Goal: Transaction & Acquisition: Book appointment/travel/reservation

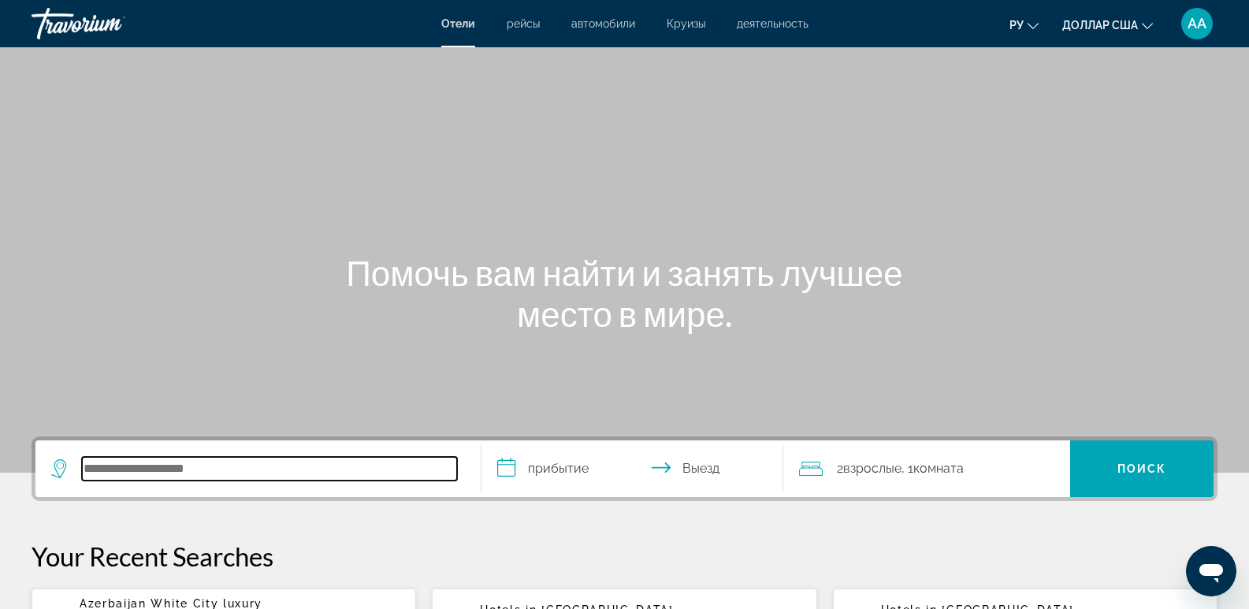
click at [103, 470] on input "Поиск отеля" at bounding box center [269, 469] width 375 height 24
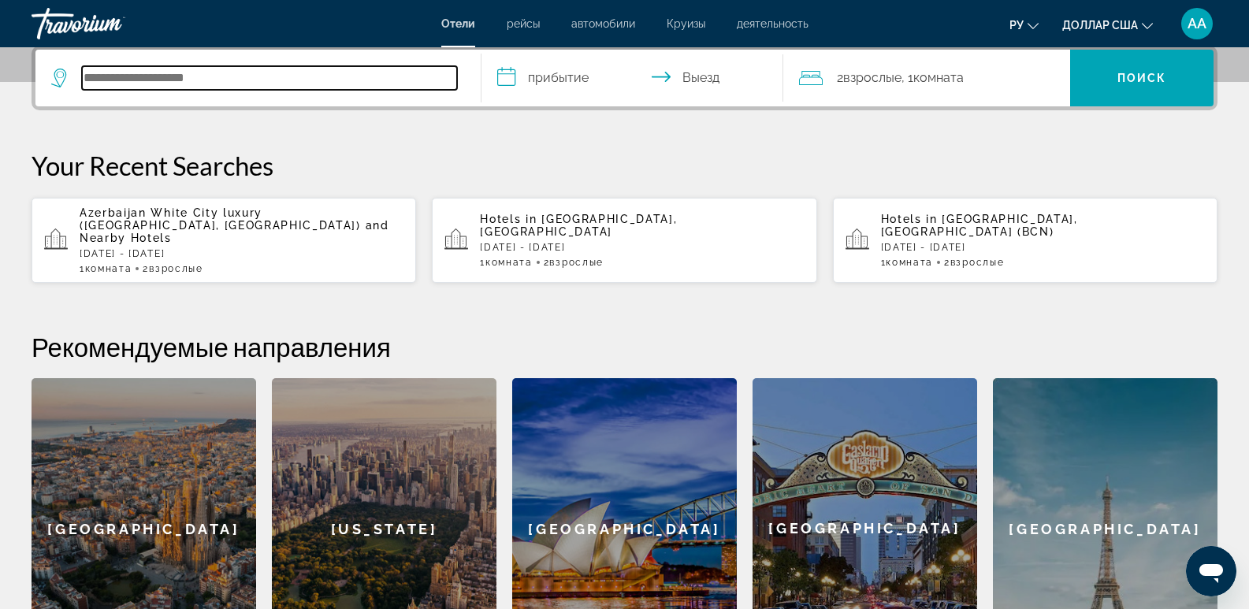
scroll to position [385, 0]
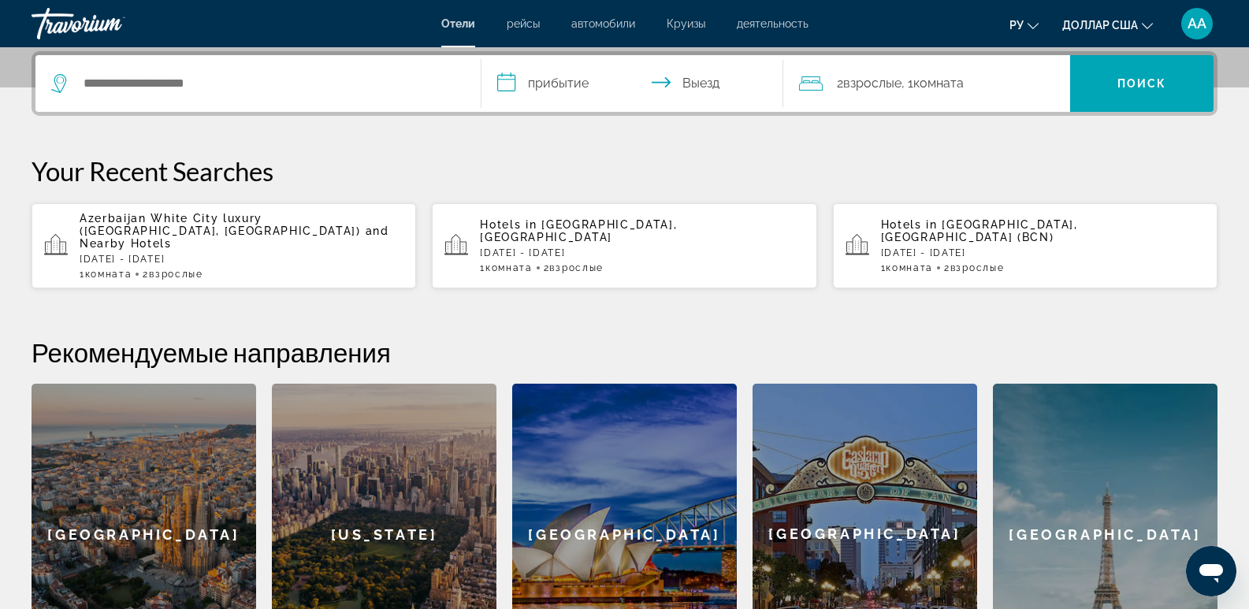
click at [165, 235] on span "and Nearby Hotels" at bounding box center [235, 237] width 310 height 25
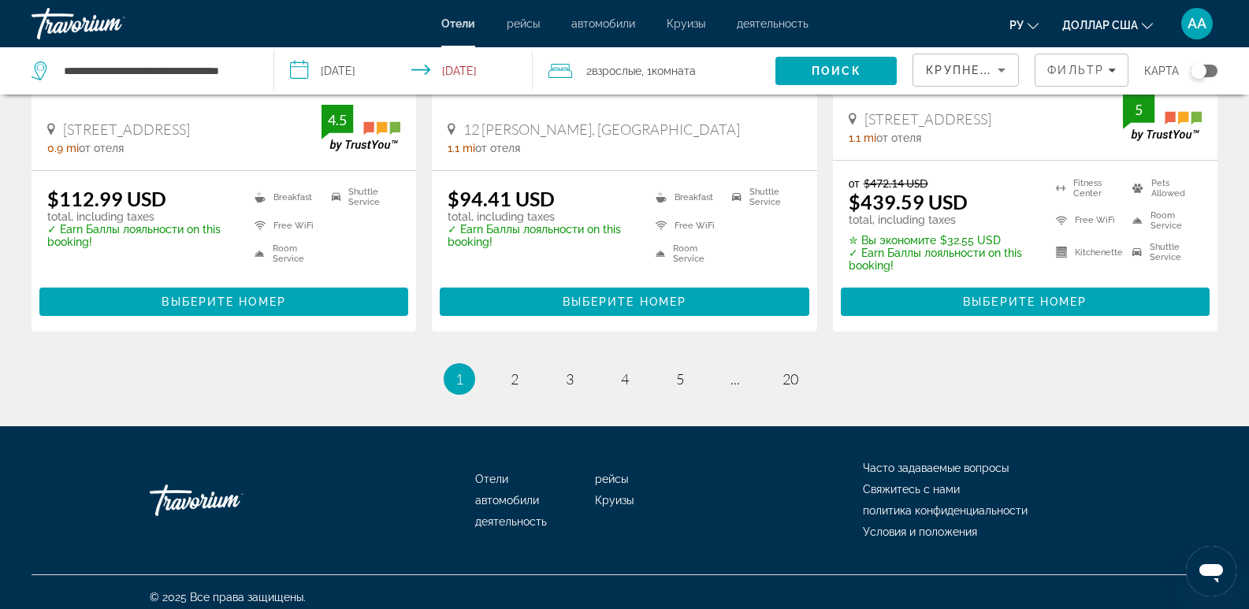
scroll to position [2159, 0]
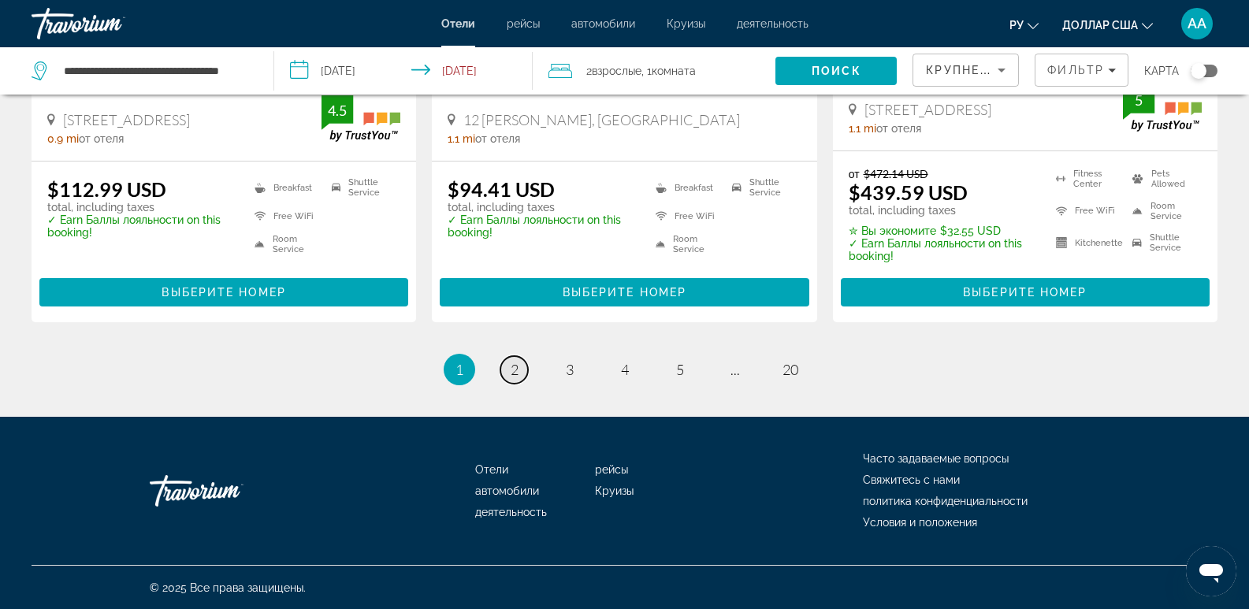
click at [518, 378] on link "page 2" at bounding box center [514, 370] width 28 height 28
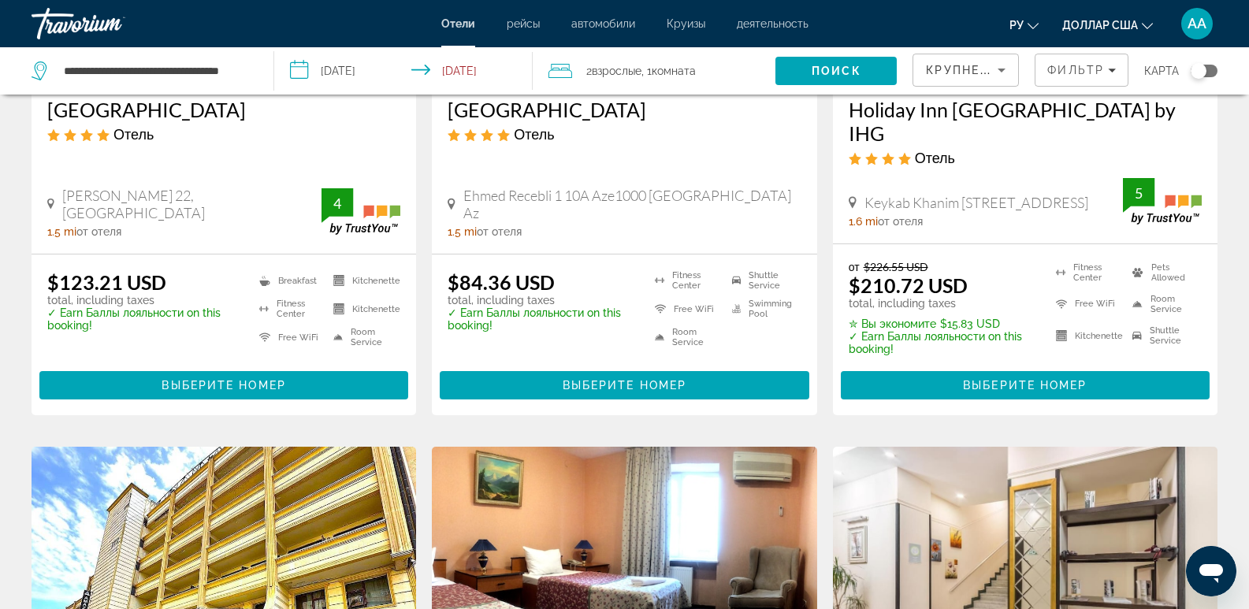
scroll to position [867, 0]
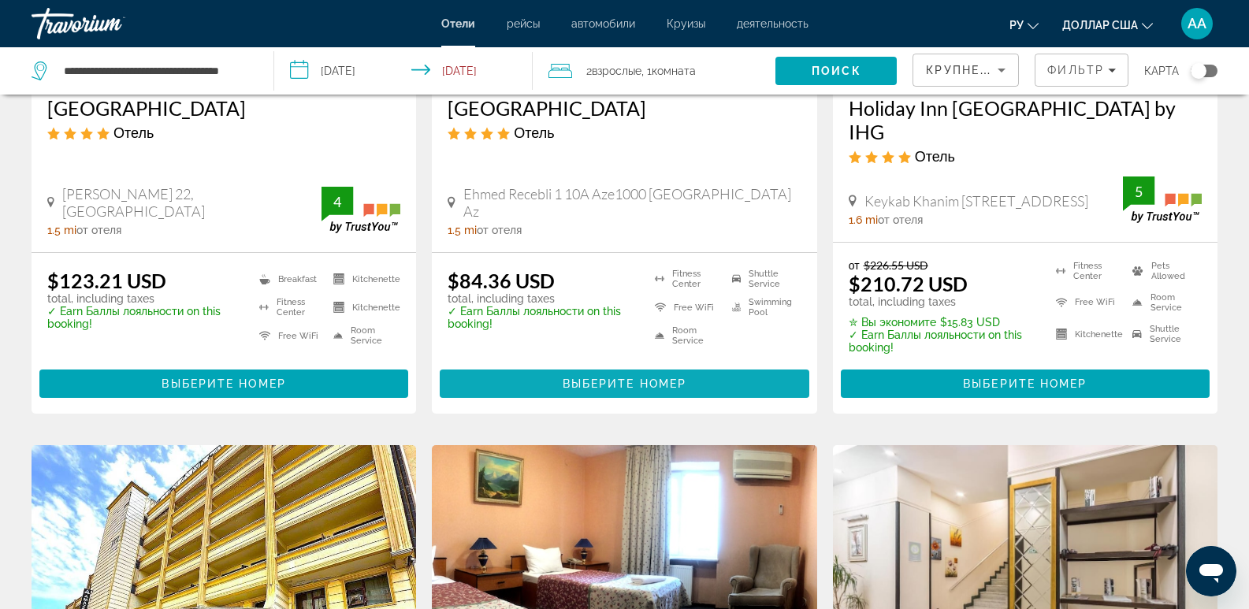
click at [517, 365] on span "Основное содержание" at bounding box center [624, 384] width 369 height 38
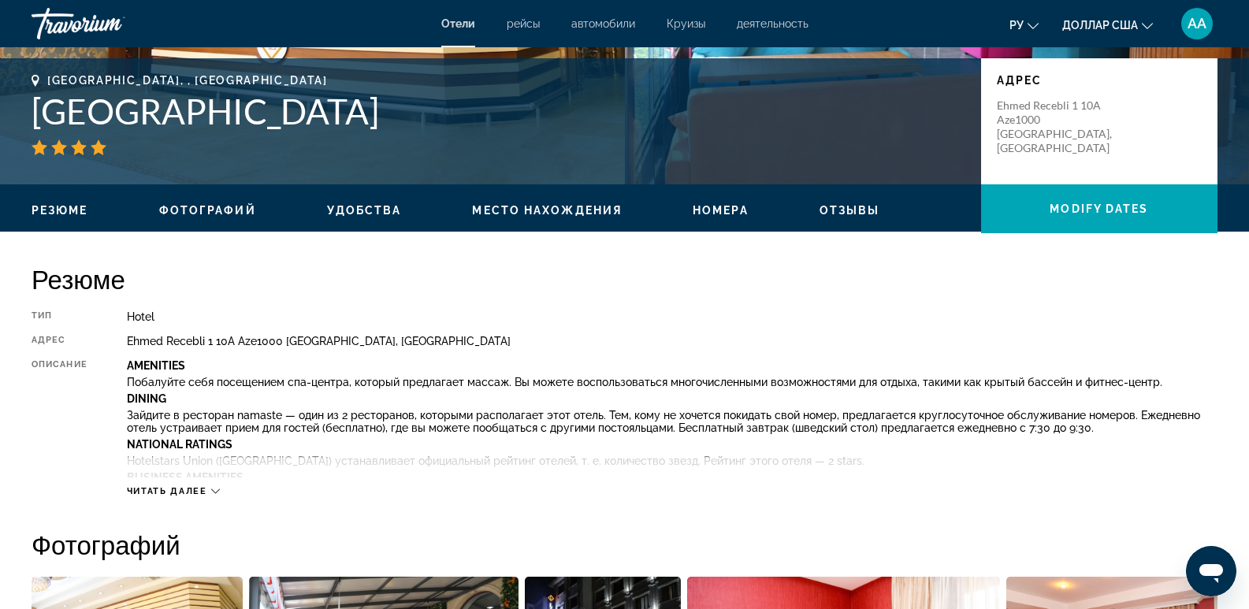
scroll to position [394, 0]
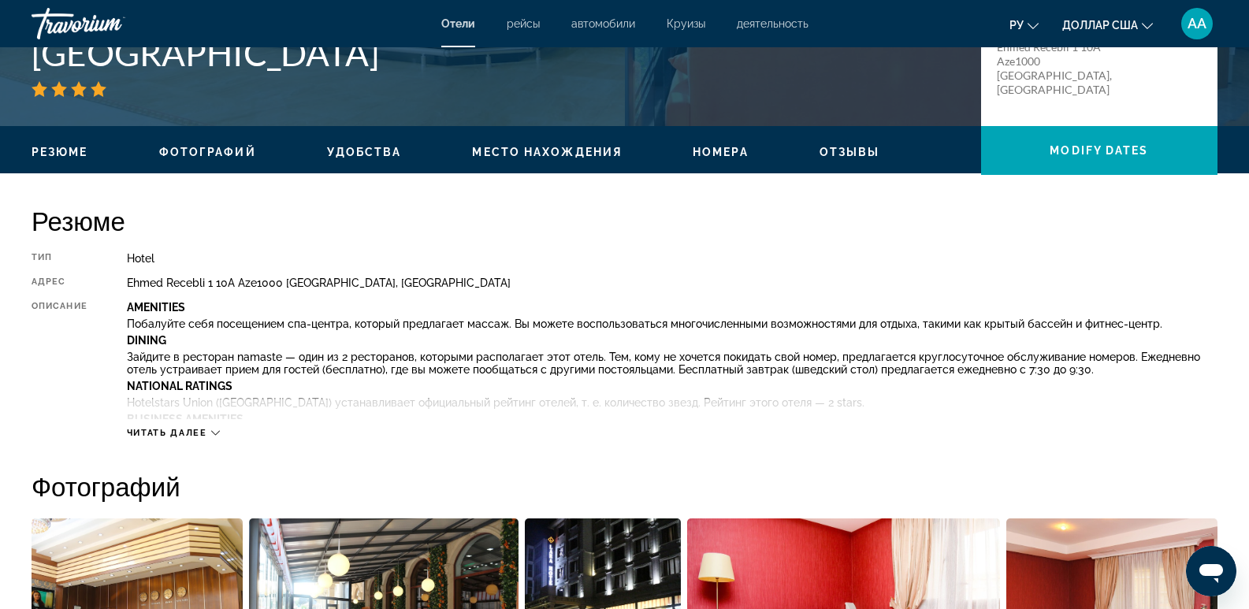
click at [166, 429] on span "Читать далее" at bounding box center [167, 433] width 80 height 10
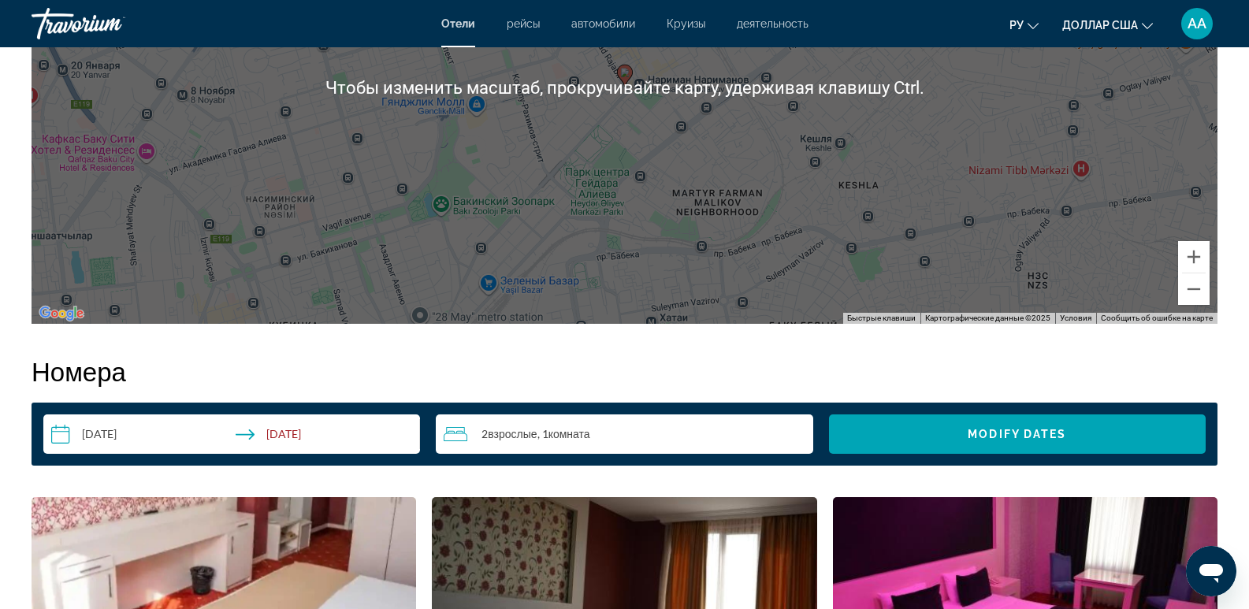
scroll to position [2206, 0]
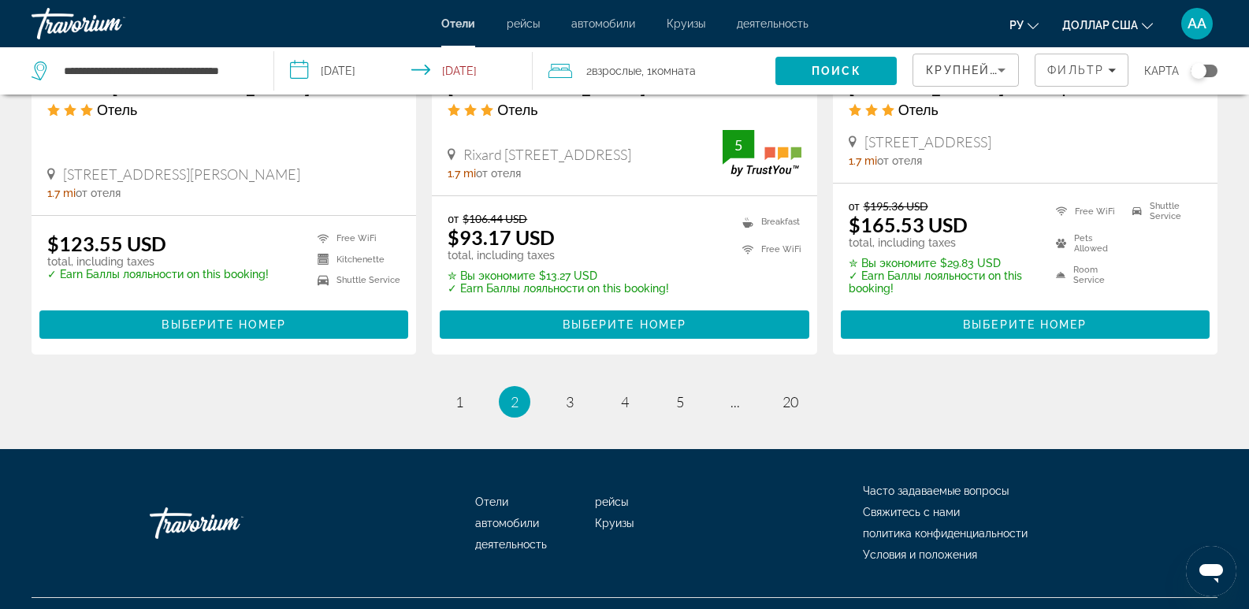
scroll to position [2149, 0]
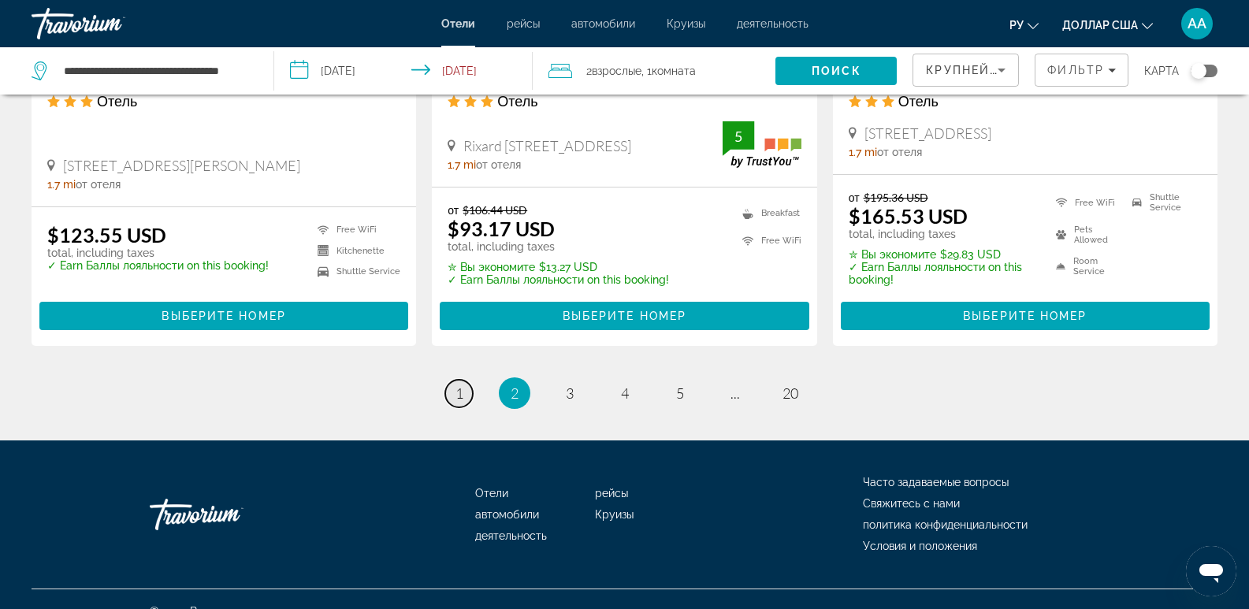
click at [461, 385] on span "1" at bounding box center [459, 393] width 8 height 17
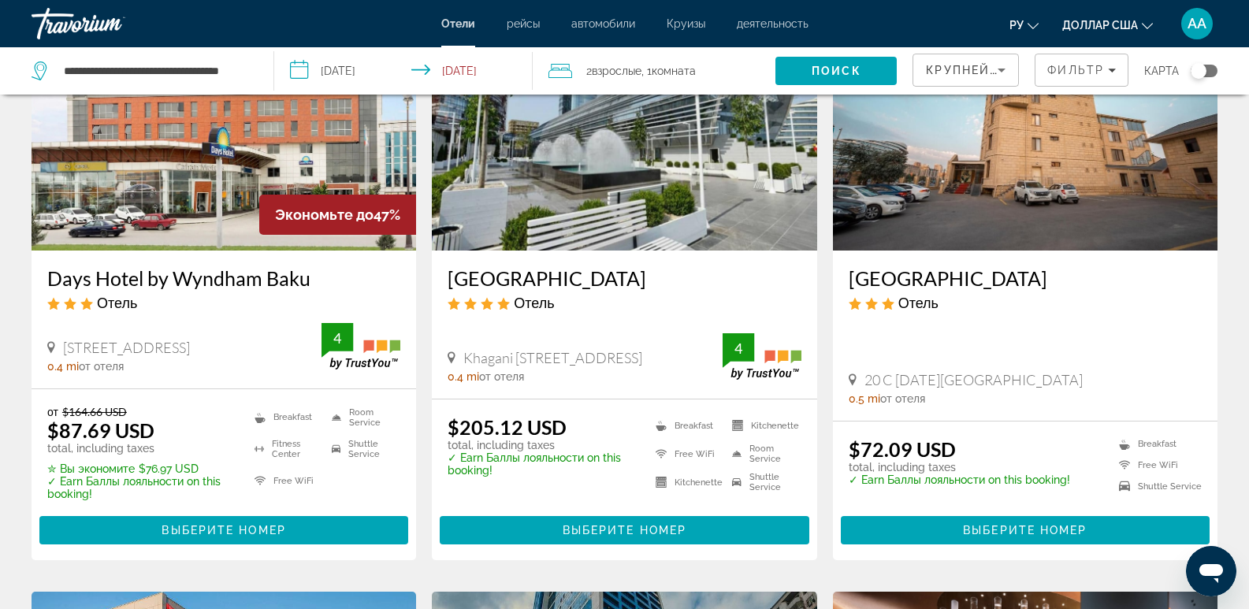
scroll to position [158, 0]
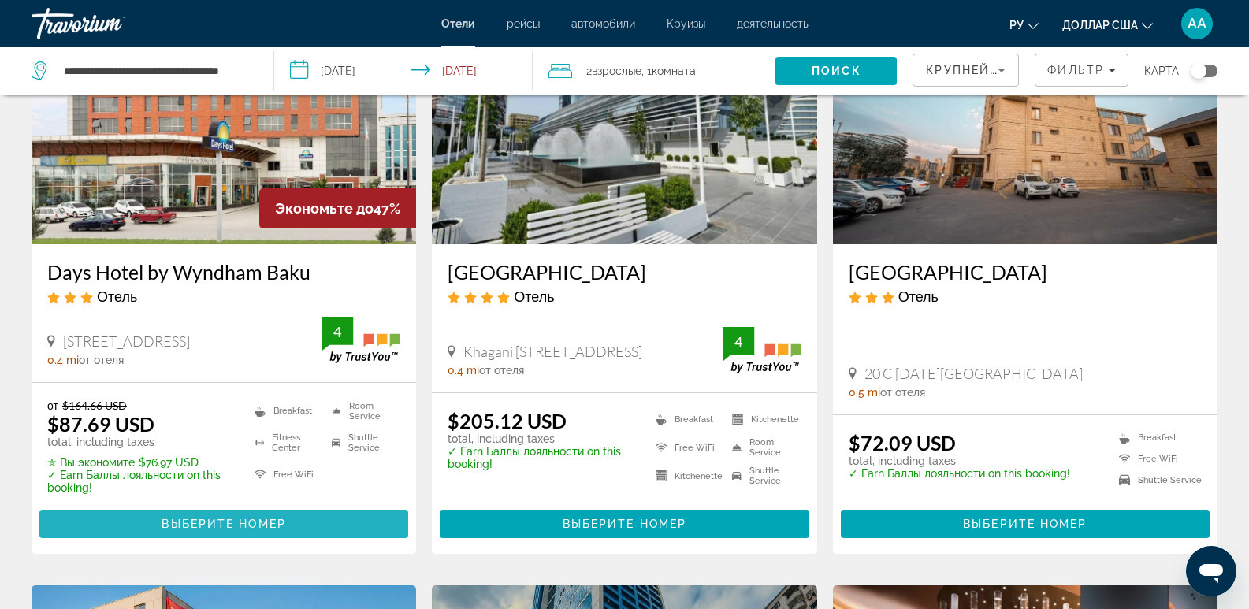
click at [222, 521] on span "Выберите номер" at bounding box center [224, 524] width 124 height 13
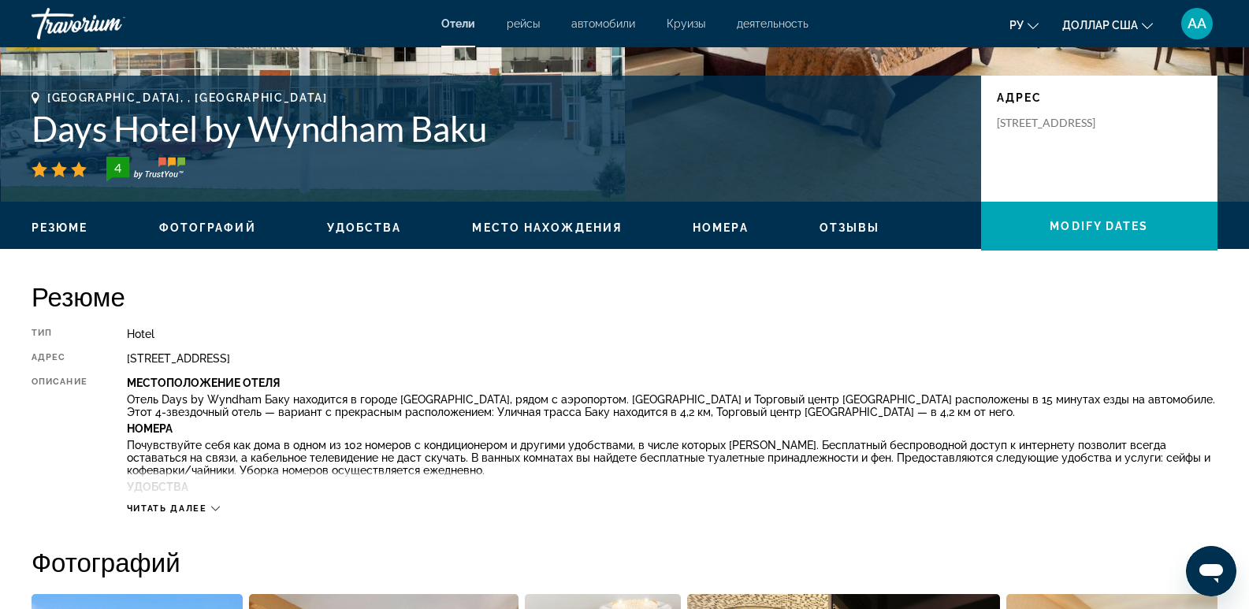
scroll to position [552, 0]
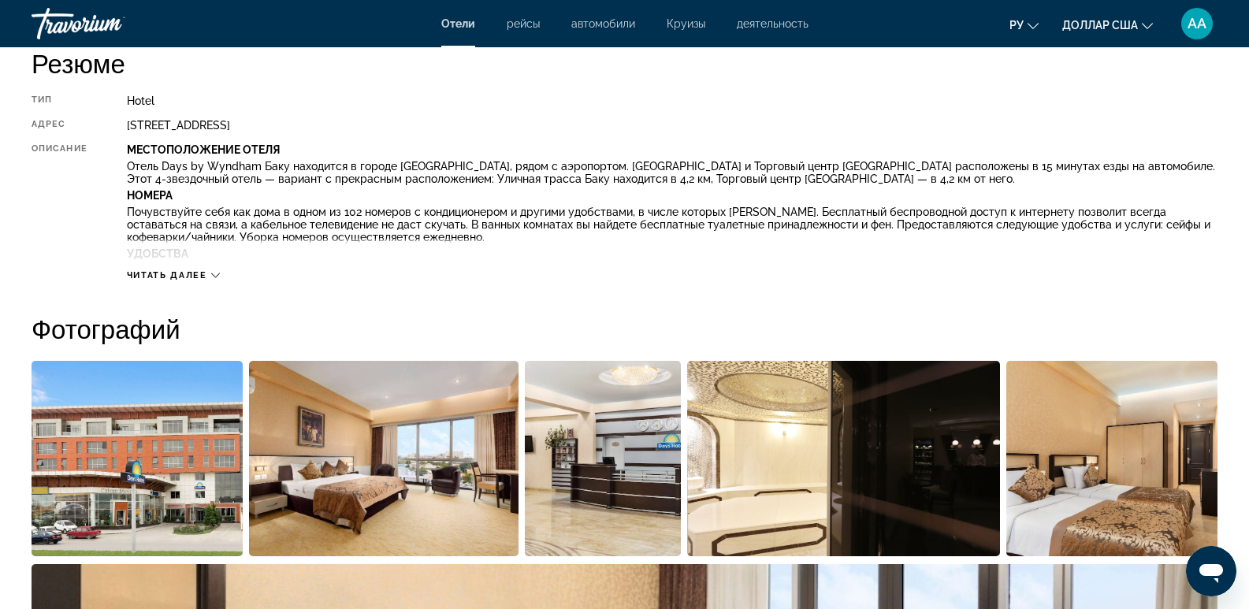
click at [173, 274] on span "Читать далее" at bounding box center [167, 275] width 80 height 10
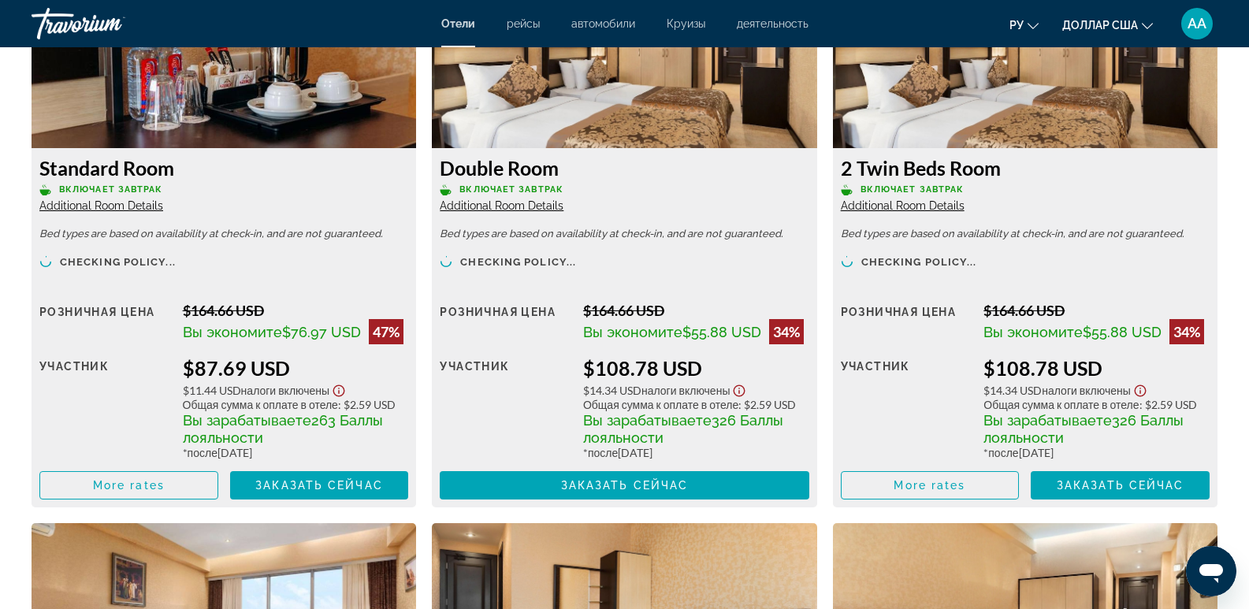
scroll to position [2206, 0]
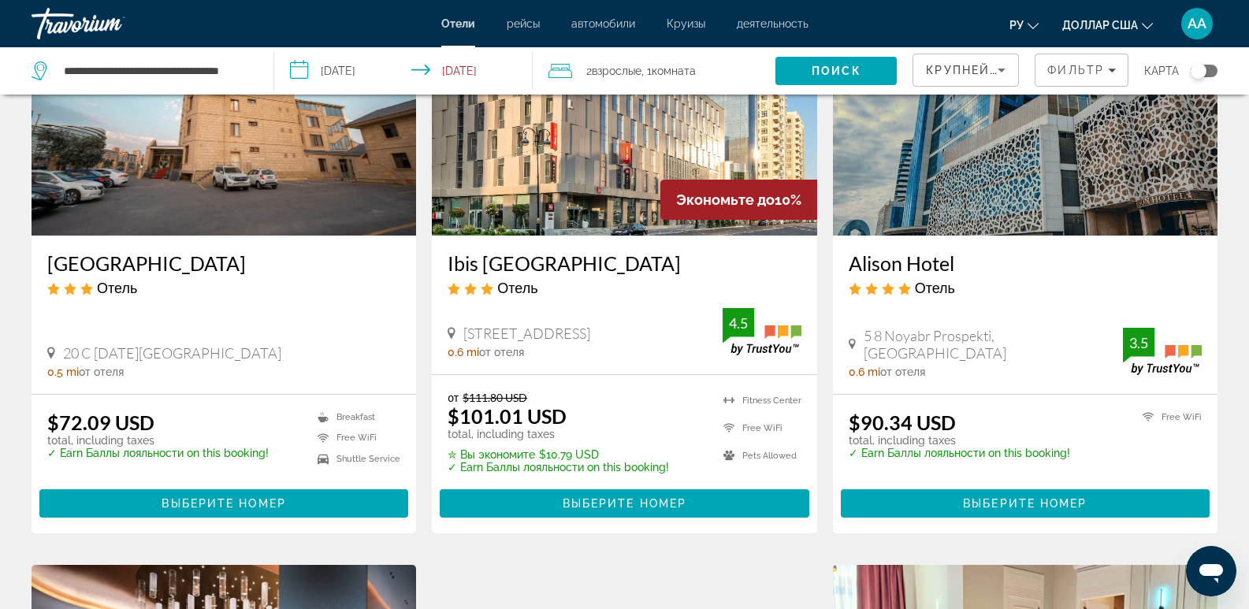
scroll to position [788, 0]
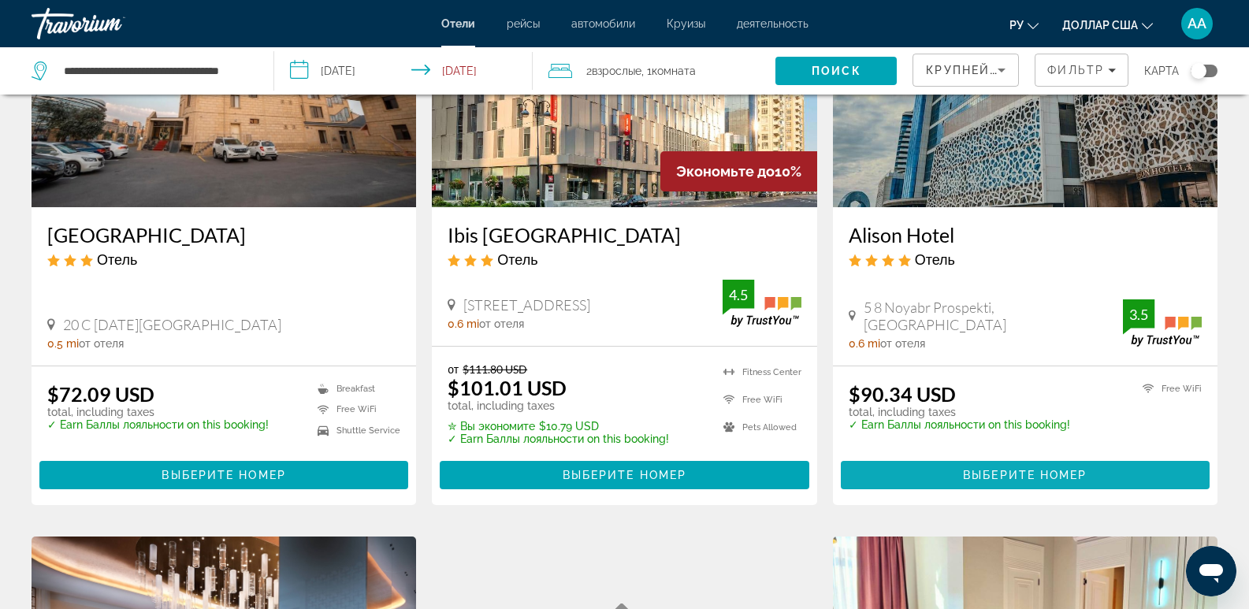
click at [992, 467] on span "Основное содержание" at bounding box center [1025, 475] width 369 height 38
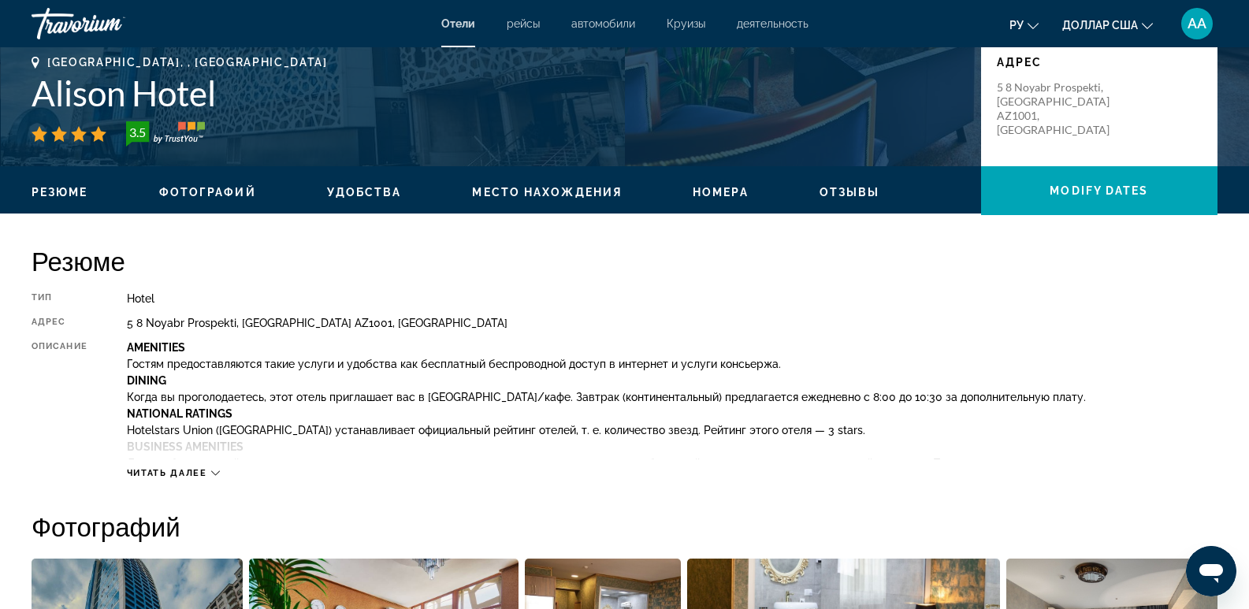
scroll to position [394, 0]
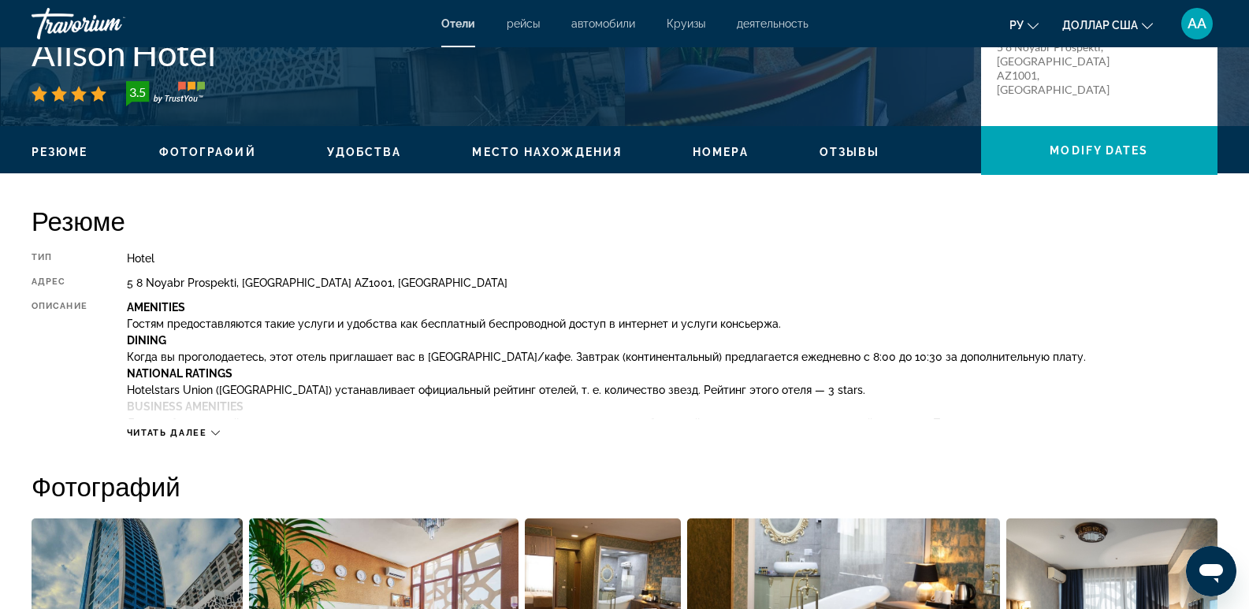
click at [186, 433] on span "Читать далее" at bounding box center [167, 433] width 80 height 10
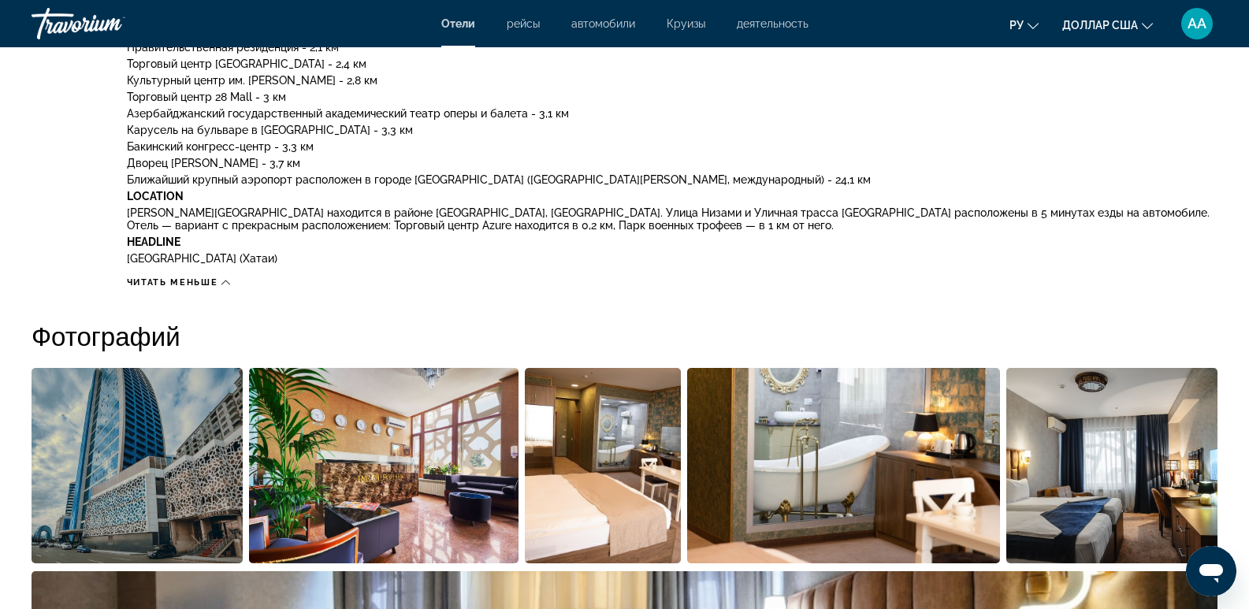
scroll to position [1024, 0]
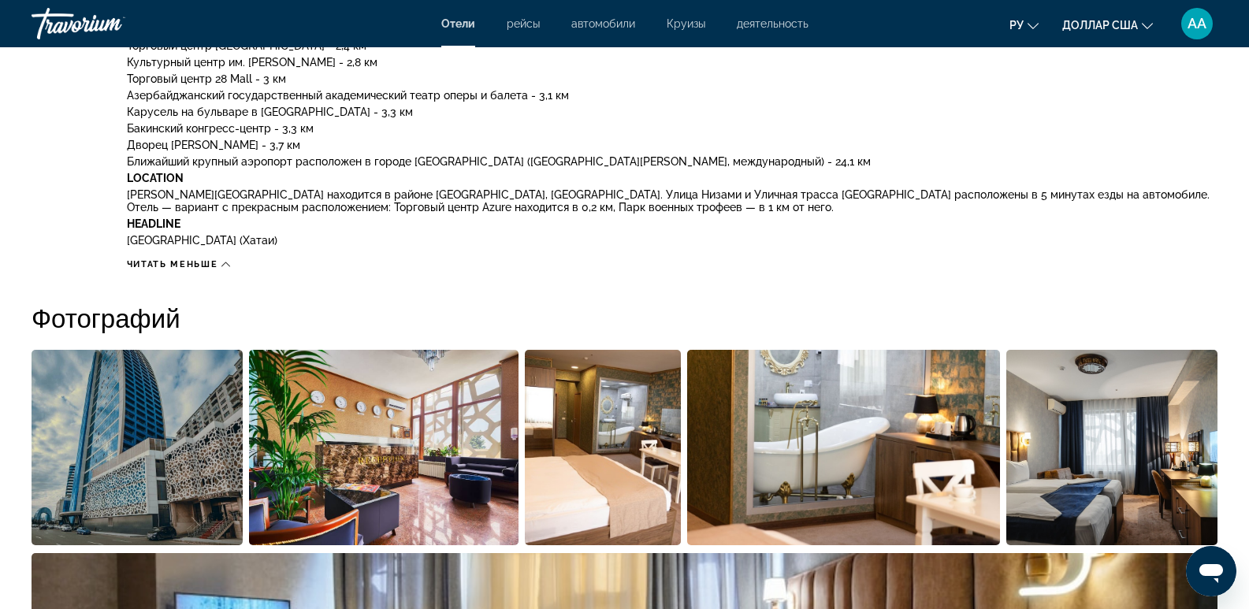
click at [193, 266] on span "Читать меньше" at bounding box center [172, 264] width 91 height 10
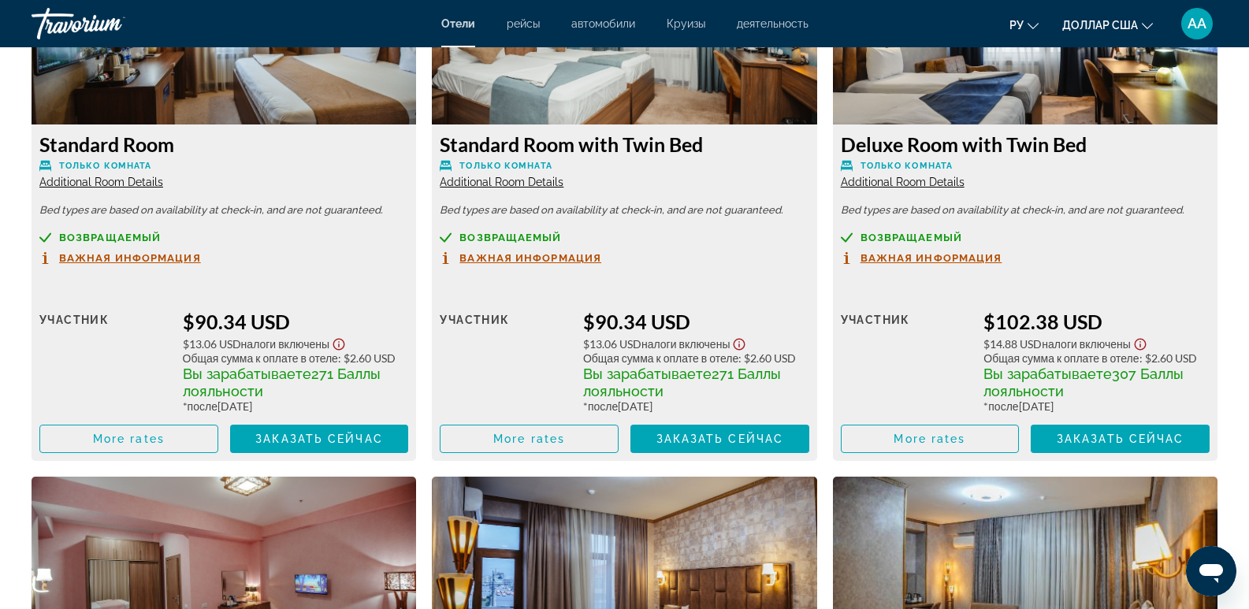
scroll to position [2177, 0]
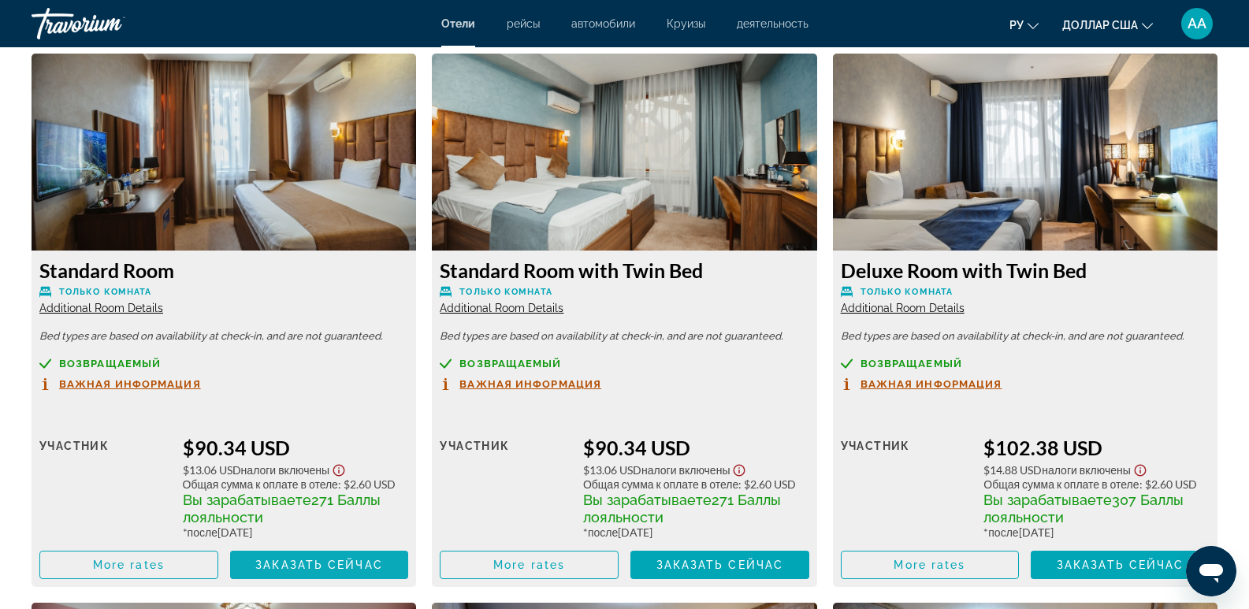
click at [281, 563] on span "Заказать сейчас" at bounding box center [319, 565] width 128 height 13
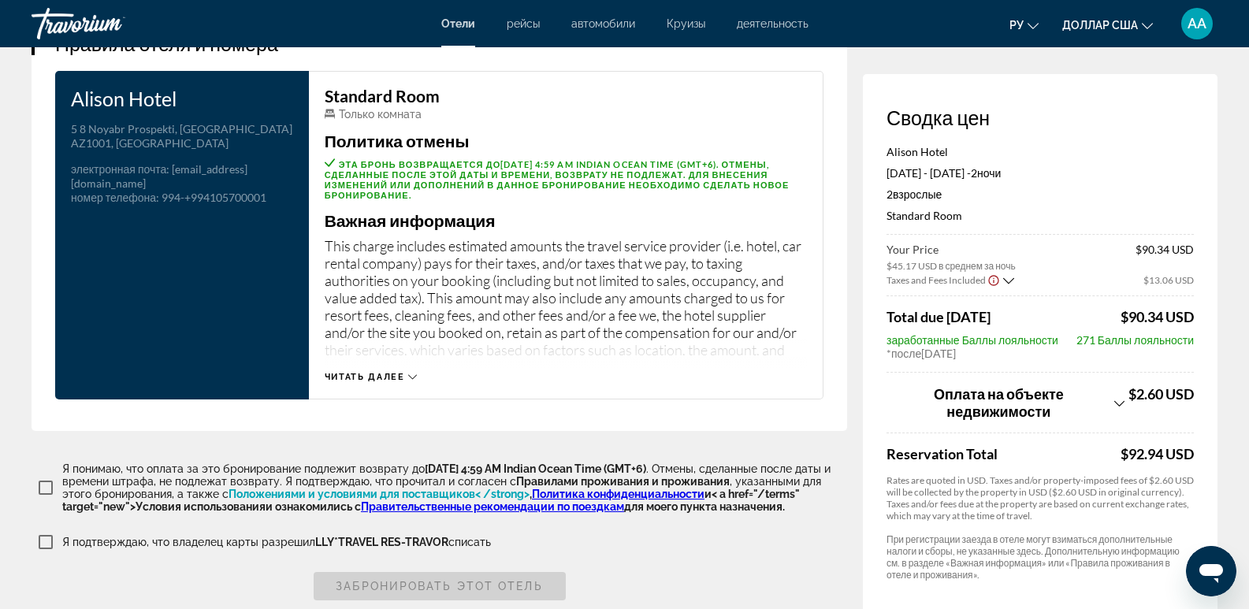
scroll to position [2127, 0]
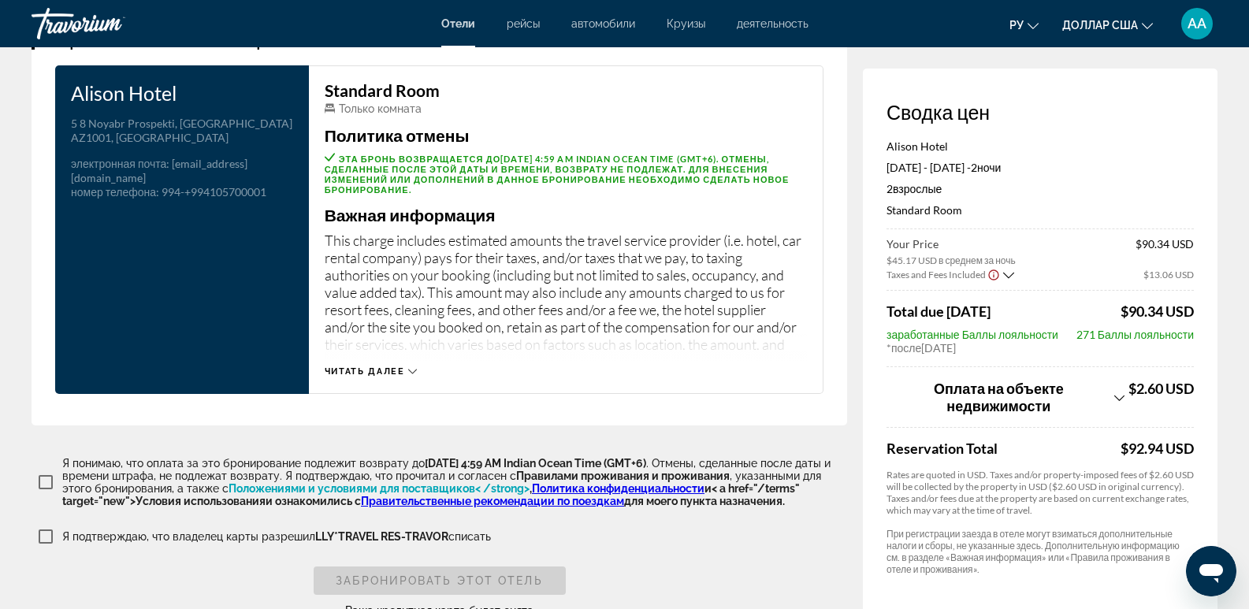
click at [367, 366] on span "Читать далее" at bounding box center [365, 371] width 80 height 10
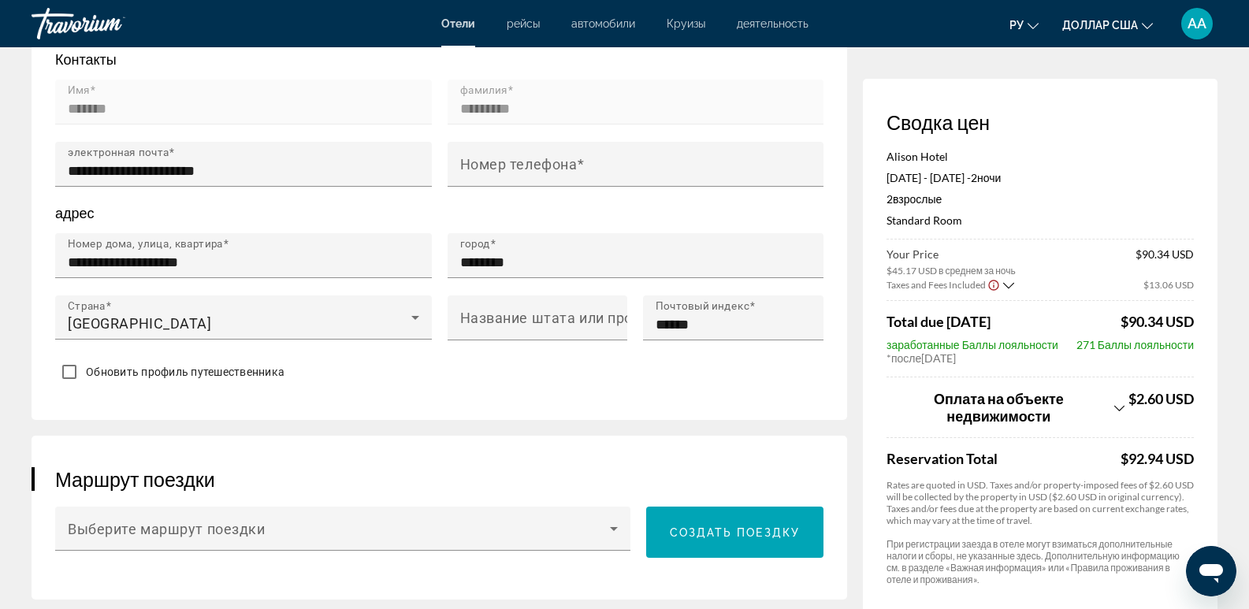
scroll to position [473, 0]
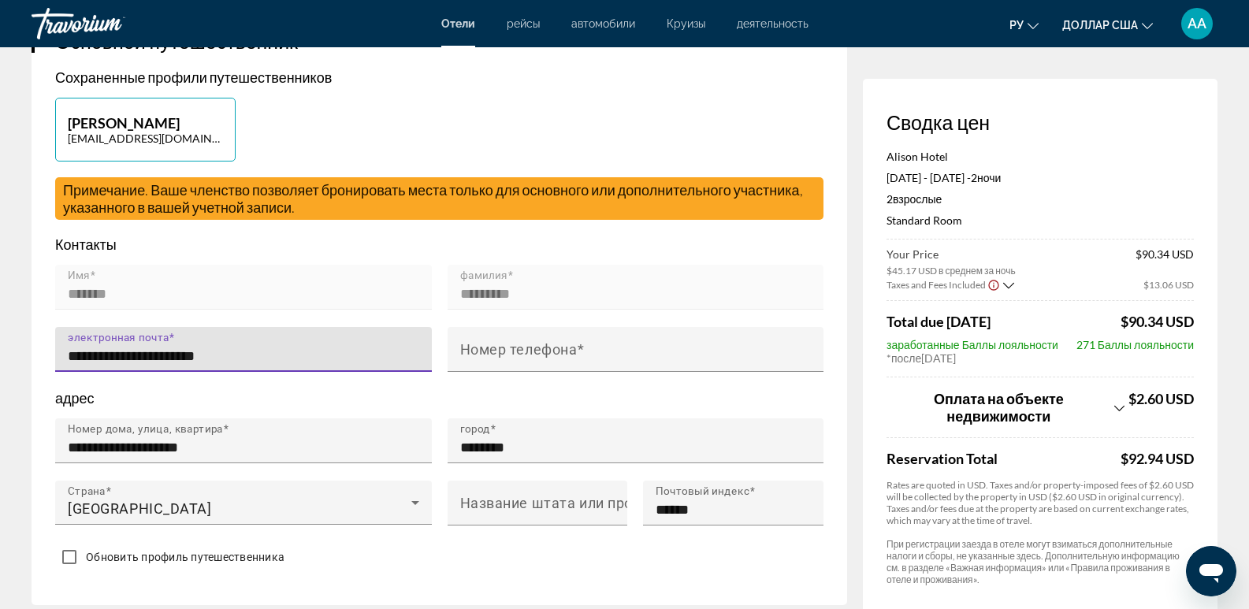
drag, startPoint x: 243, startPoint y: 349, endPoint x: 58, endPoint y: 346, distance: 185.2
click at [58, 346] on div "**********" at bounding box center [243, 349] width 377 height 45
click at [214, 351] on input "**********" at bounding box center [248, 356] width 361 height 19
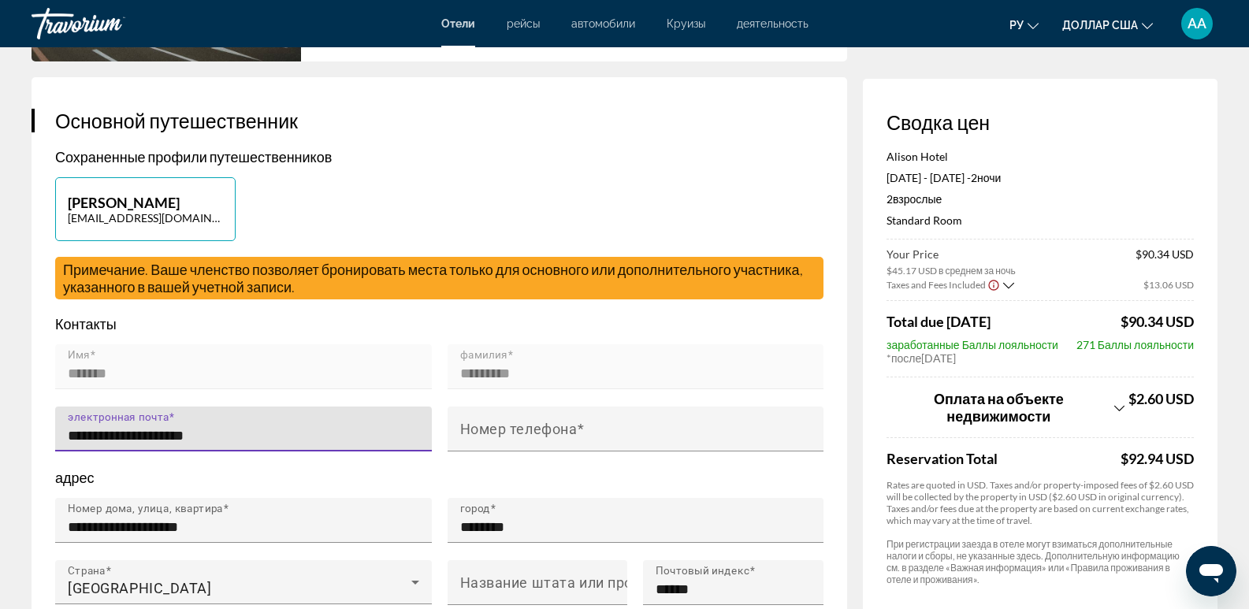
scroll to position [394, 0]
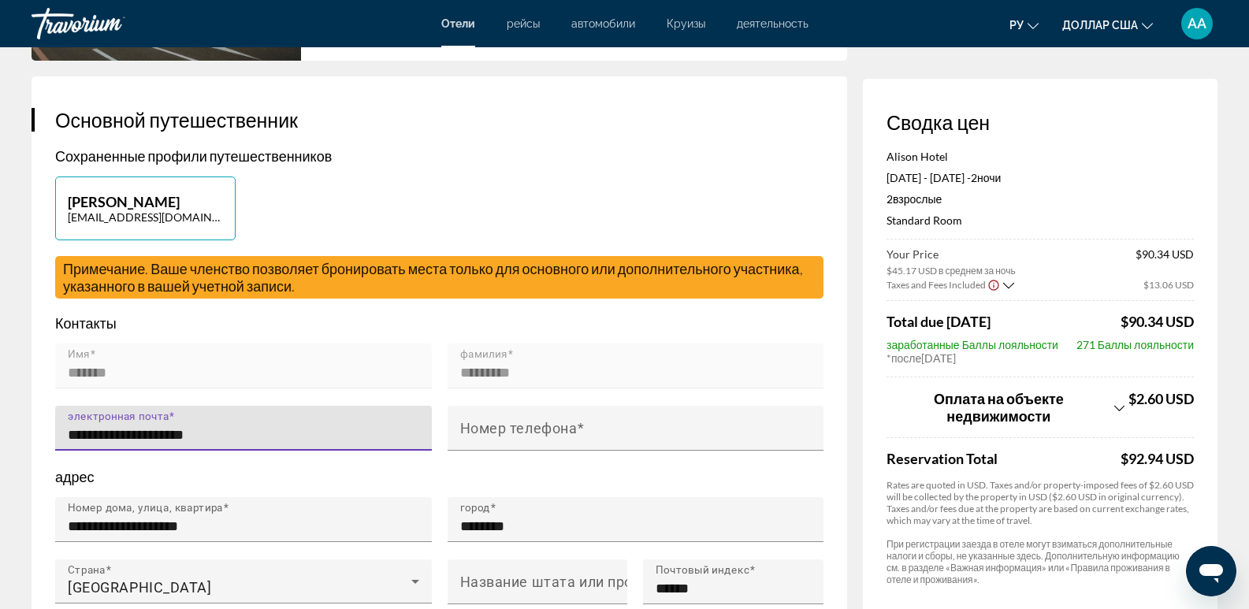
type input "**********"
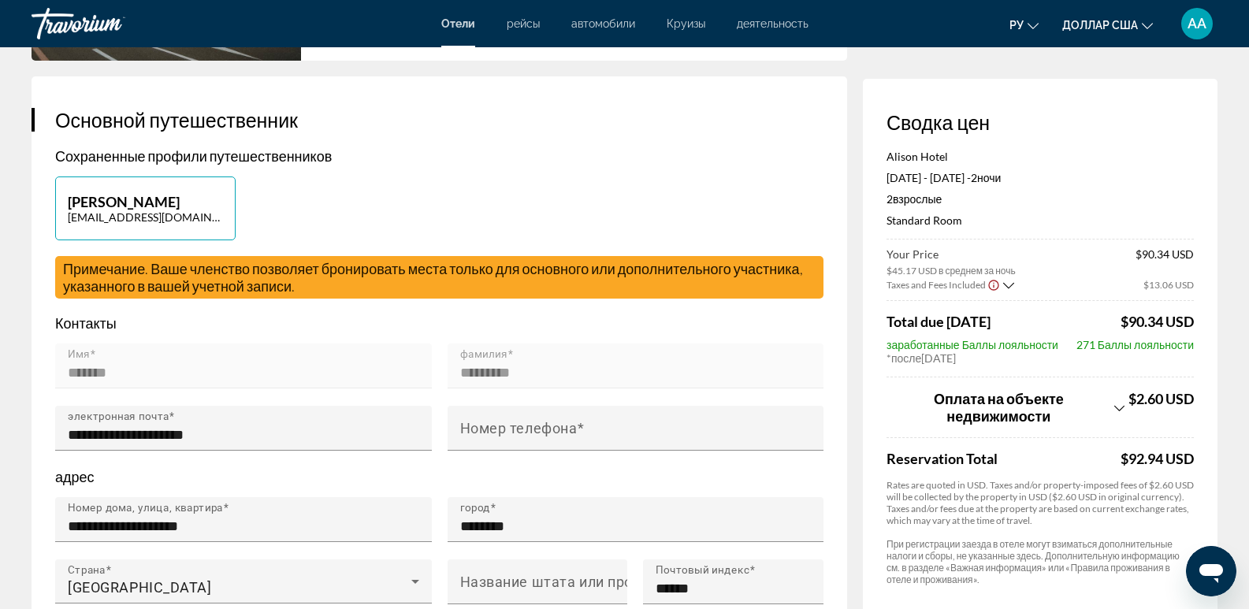
click at [551, 268] on span "Примечание. Ваше членство позволяет бронировать места только для основного или …" at bounding box center [433, 277] width 740 height 35
click at [607, 272] on span "Примечание. Ваше членство позволяет бронировать места только для основного или …" at bounding box center [433, 277] width 740 height 35
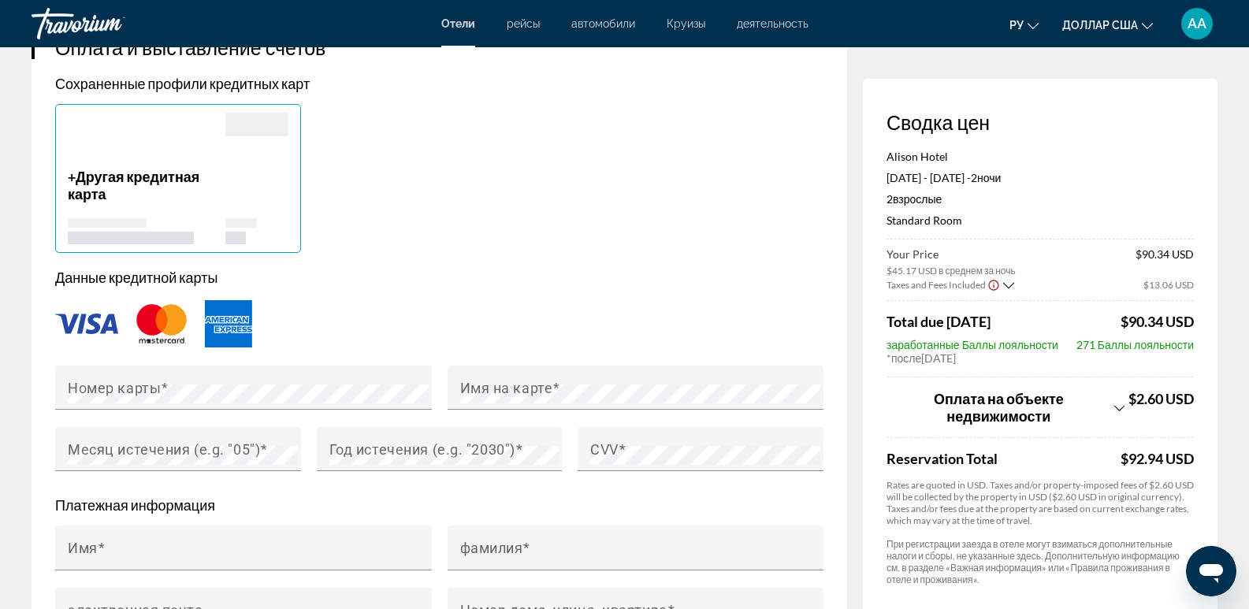
scroll to position [1261, 0]
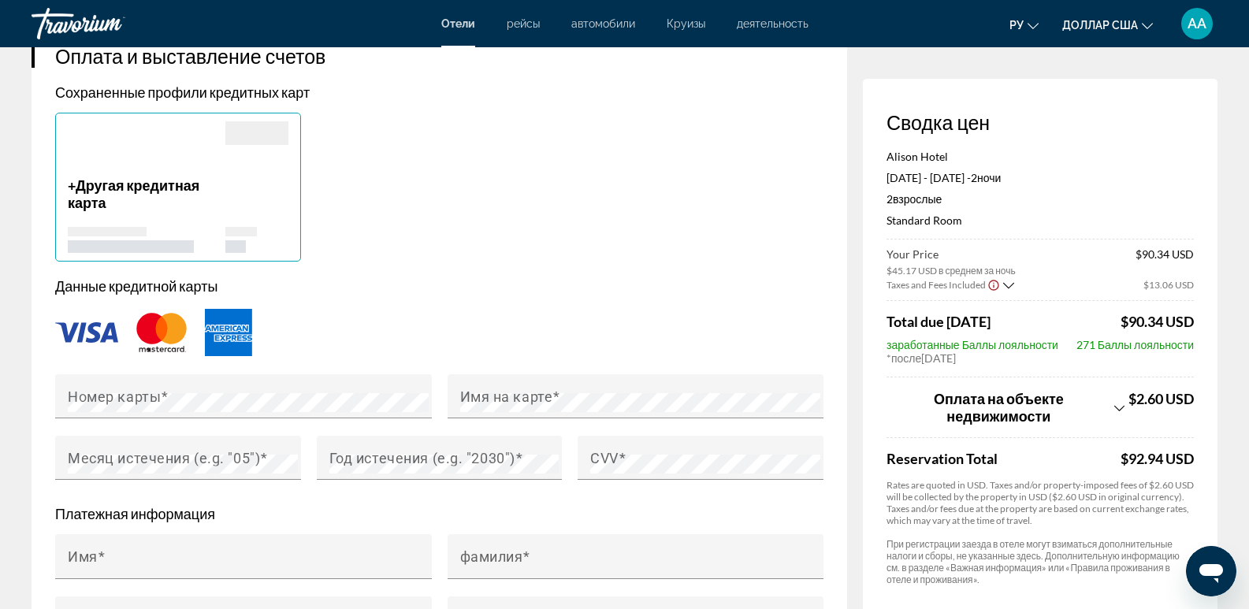
click at [206, 336] on img "Основное содержание" at bounding box center [228, 332] width 47 height 47
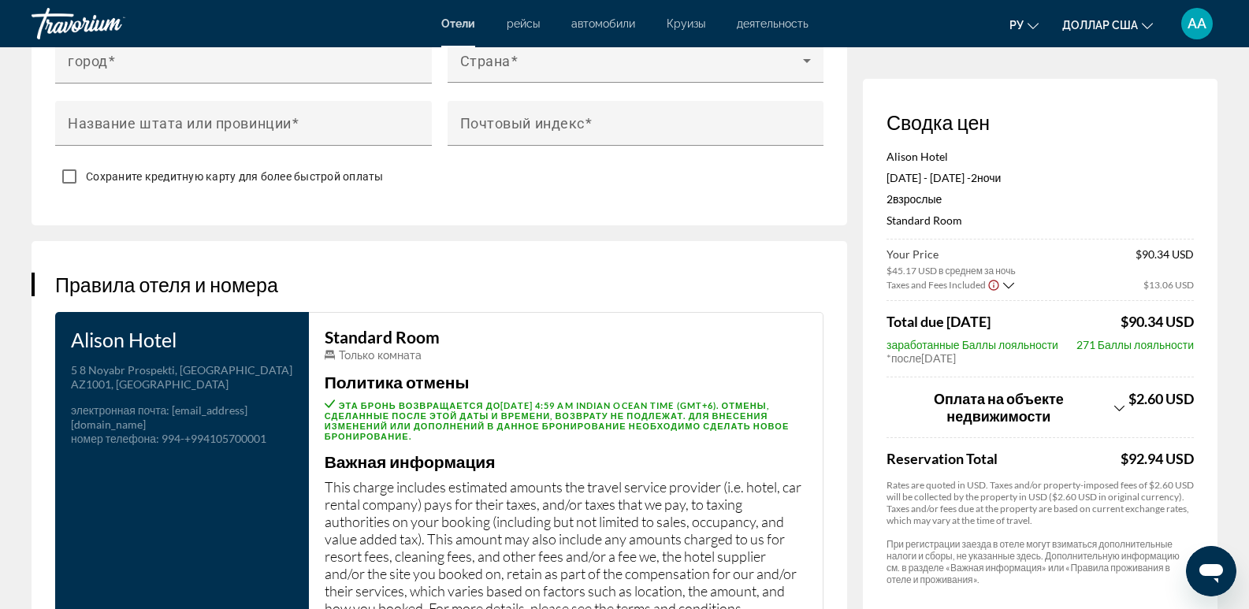
scroll to position [1970, 0]
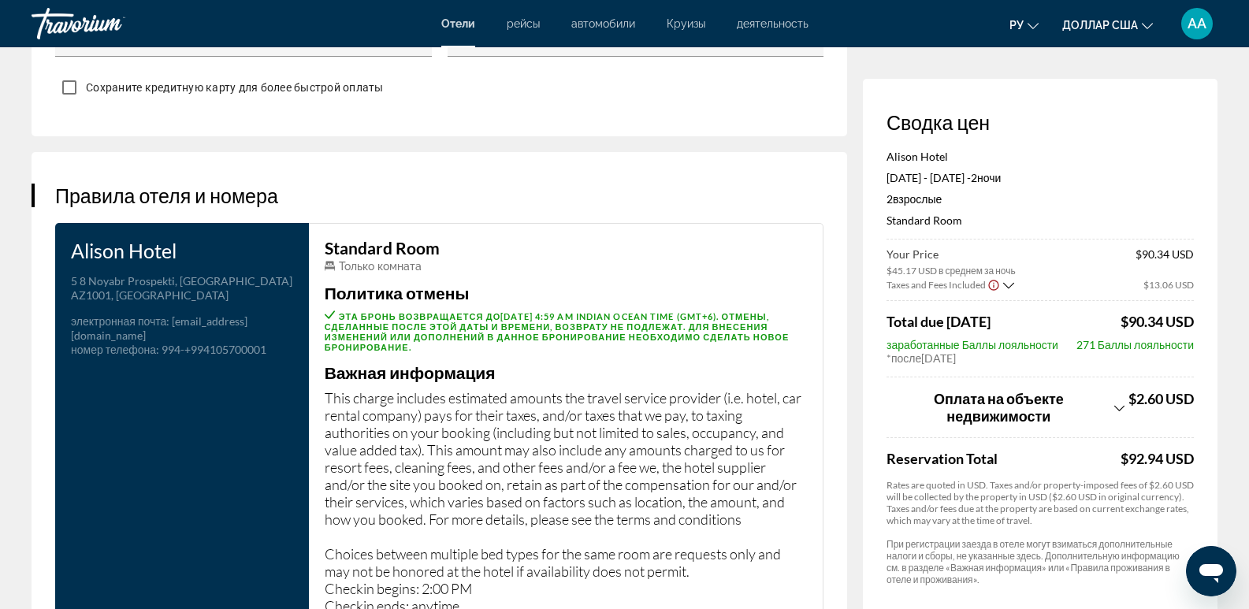
click at [195, 332] on span ": [EMAIL_ADDRESS][DOMAIN_NAME]" at bounding box center [159, 328] width 176 height 28
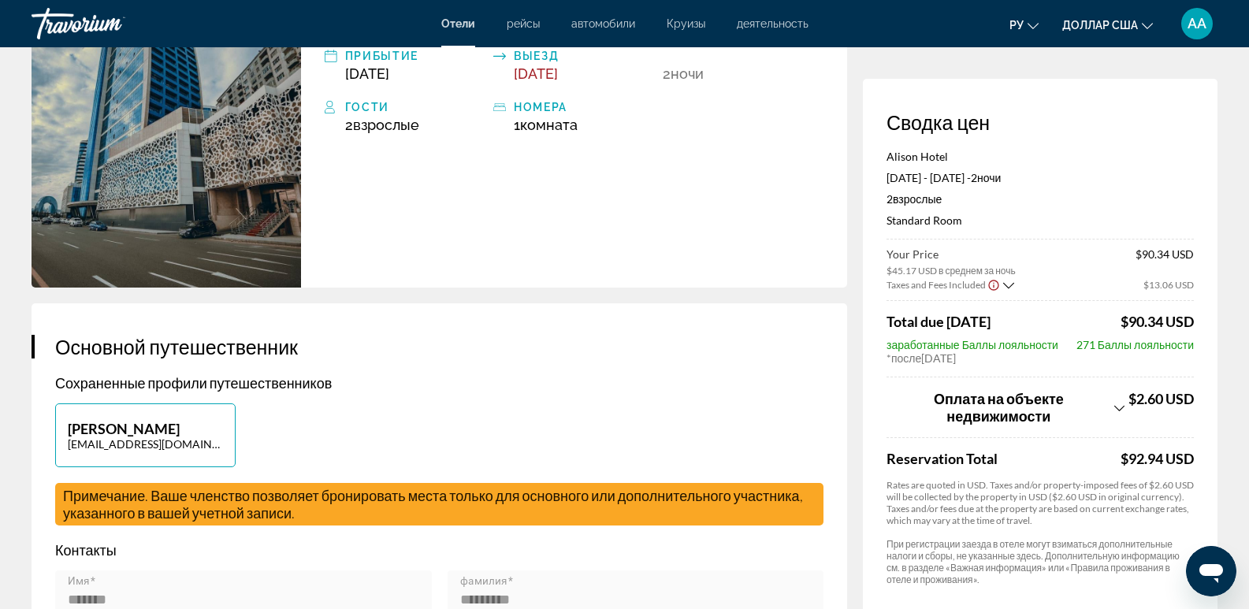
scroll to position [158, 0]
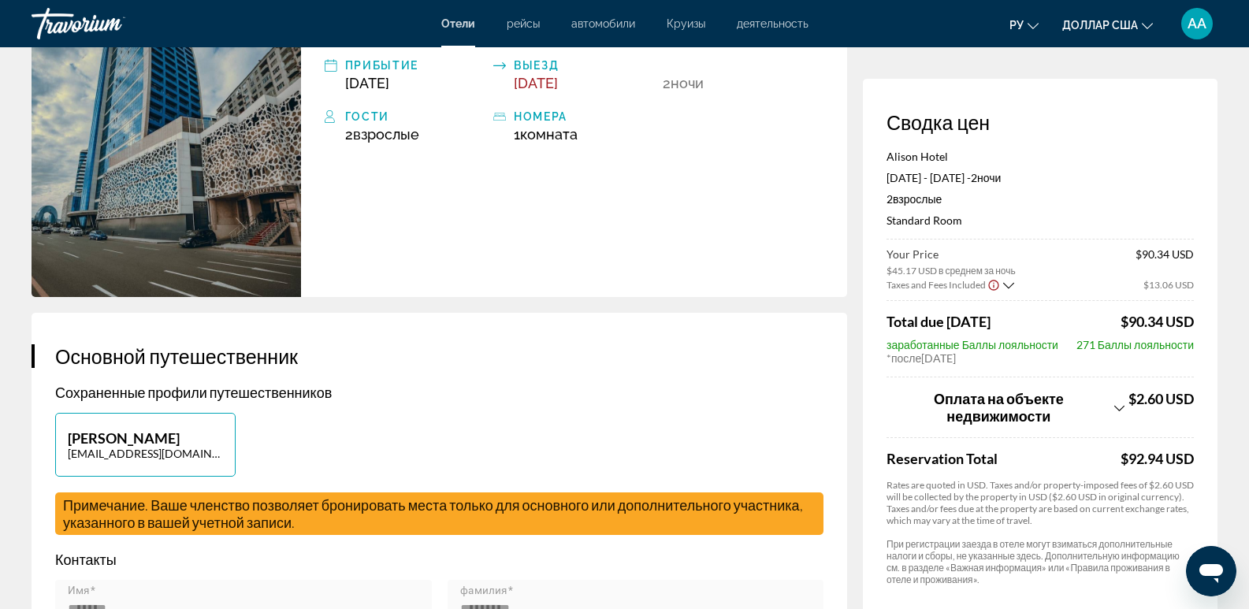
click at [277, 395] on p "Сохраненные профили путешественников" at bounding box center [439, 392] width 768 height 17
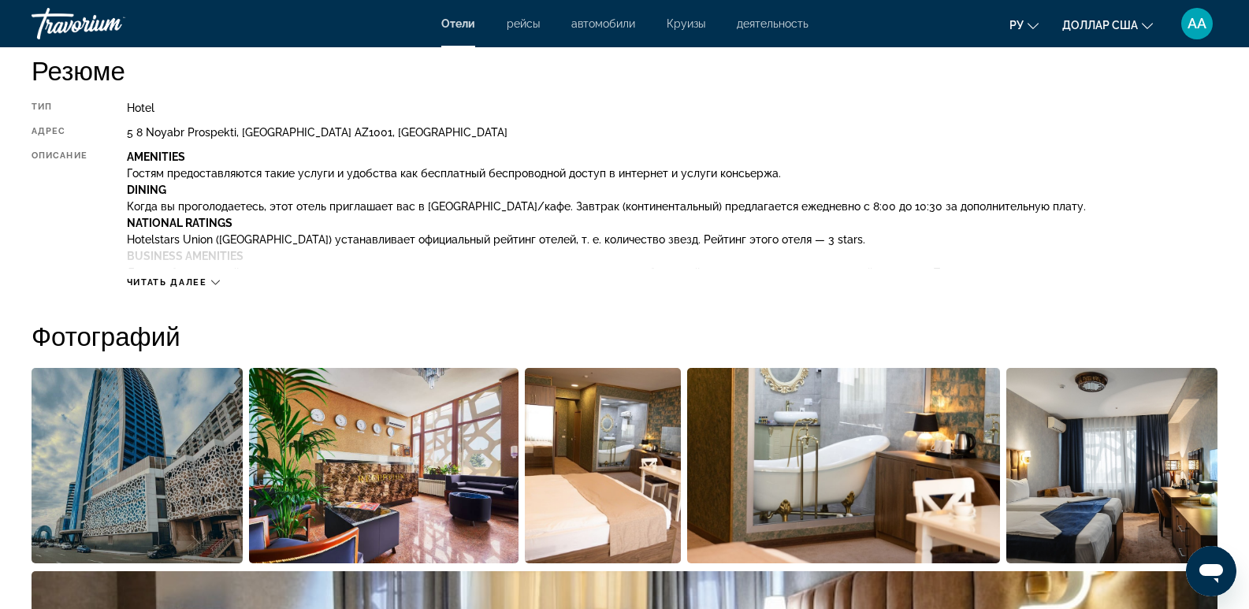
scroll to position [552, 0]
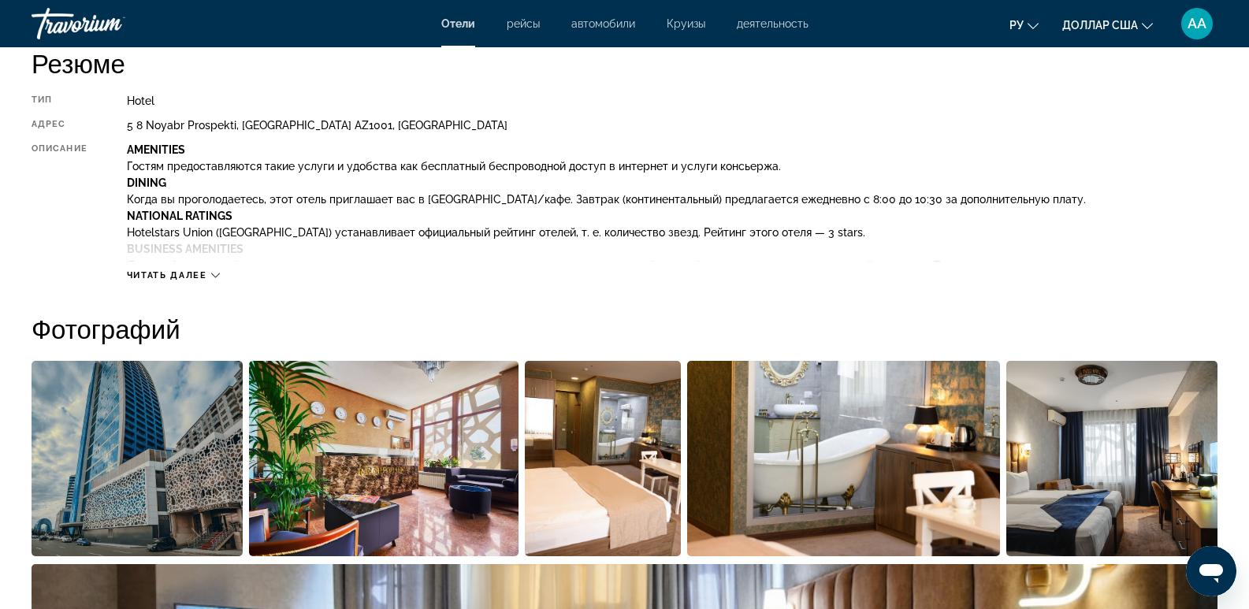
click at [167, 271] on span "Читать далее" at bounding box center [167, 275] width 80 height 10
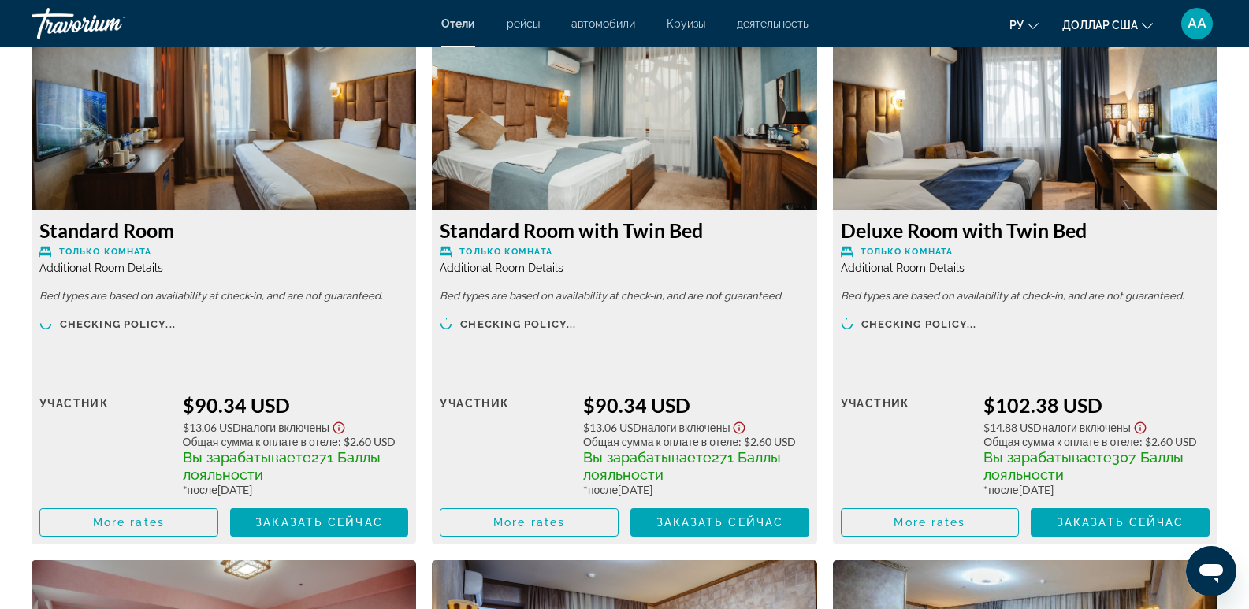
scroll to position [2915, 0]
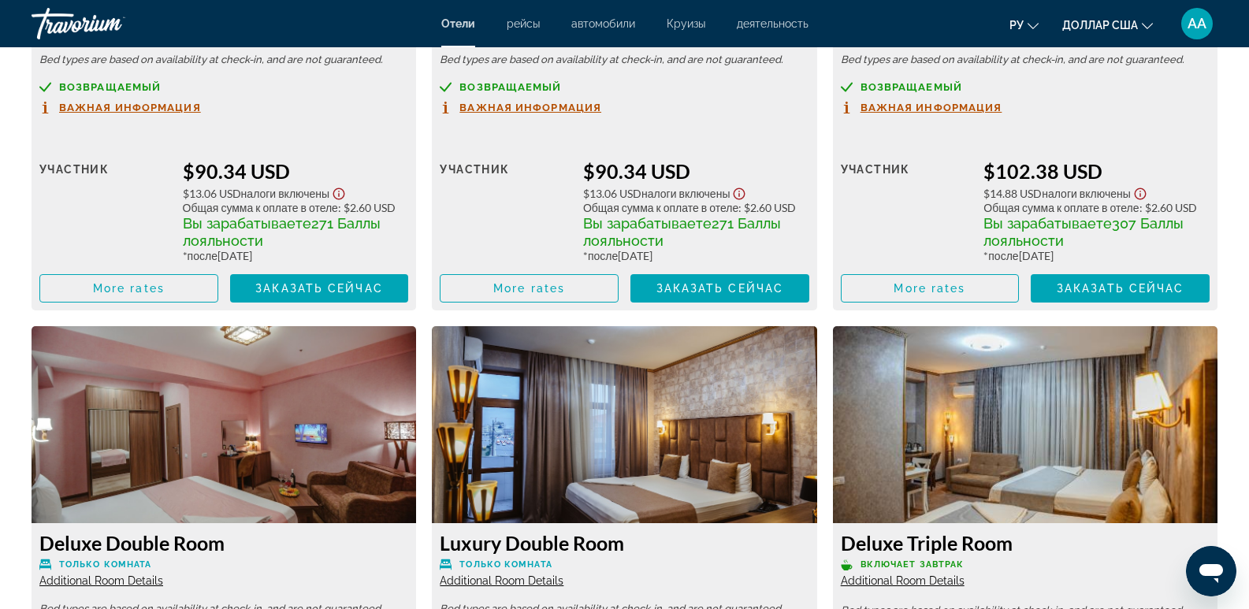
click at [141, 106] on span "Важная информация" at bounding box center [130, 107] width 142 height 10
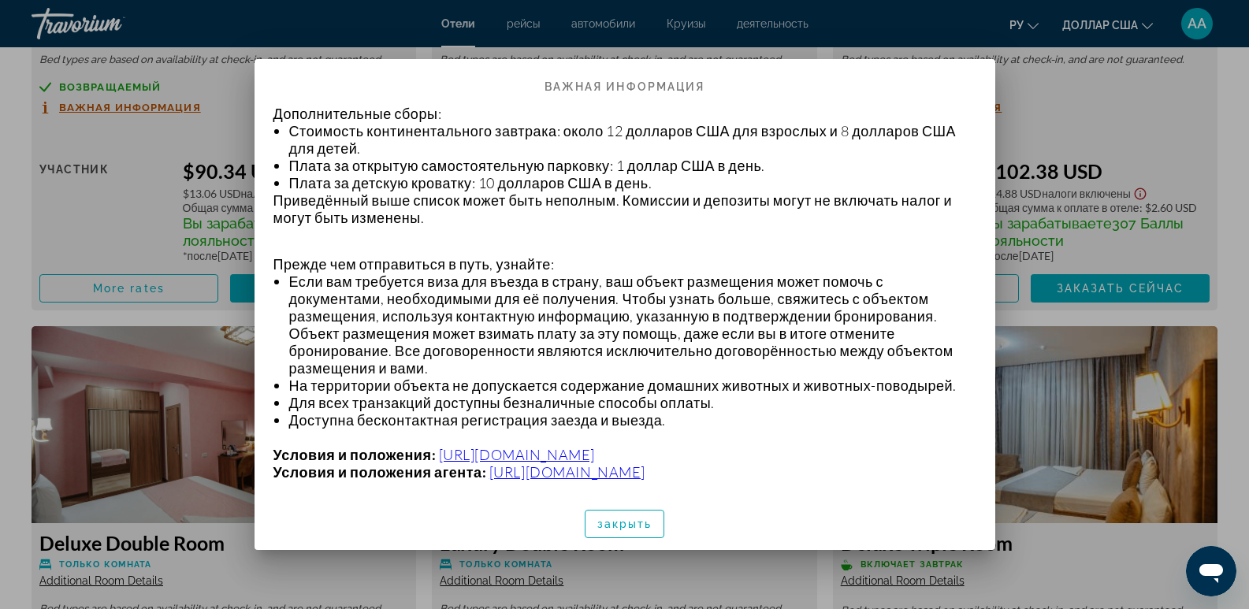
scroll to position [641, 0]
click at [619, 527] on font "закрыть" at bounding box center [624, 524] width 55 height 13
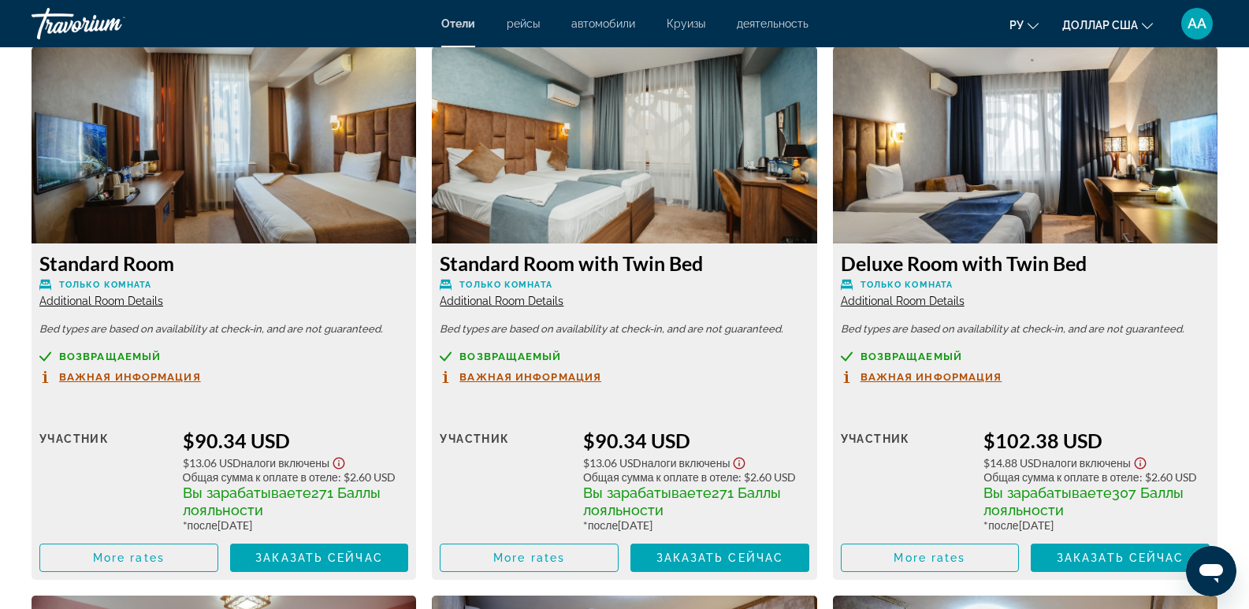
scroll to position [2600, 0]
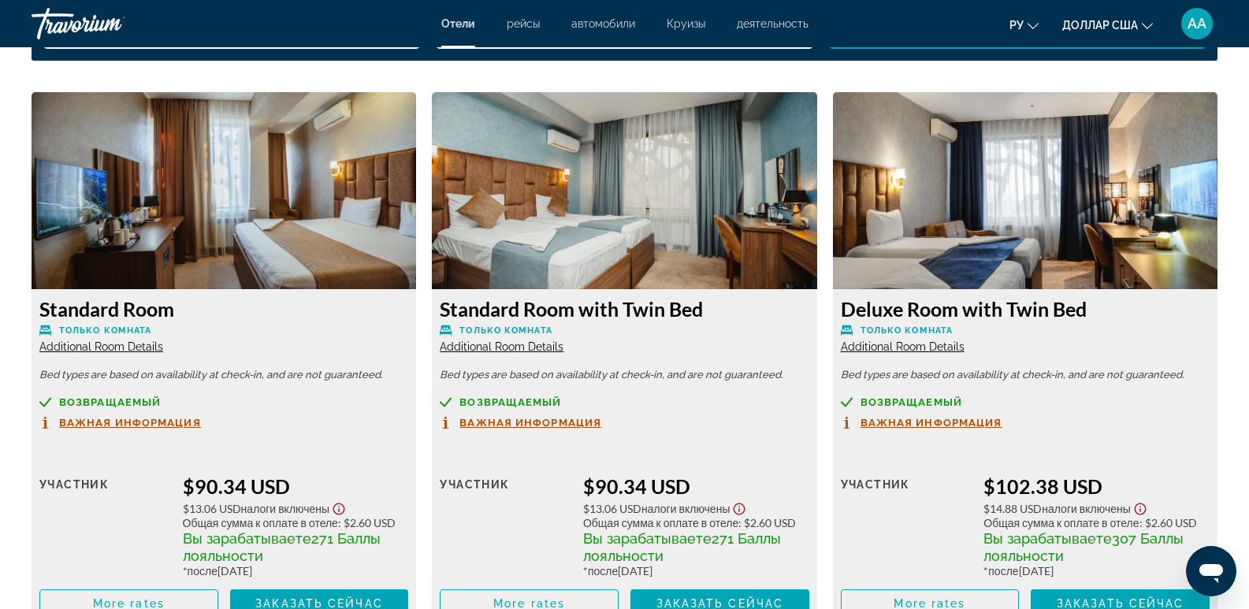
click at [117, 348] on span "Additional Room Details" at bounding box center [101, 346] width 124 height 13
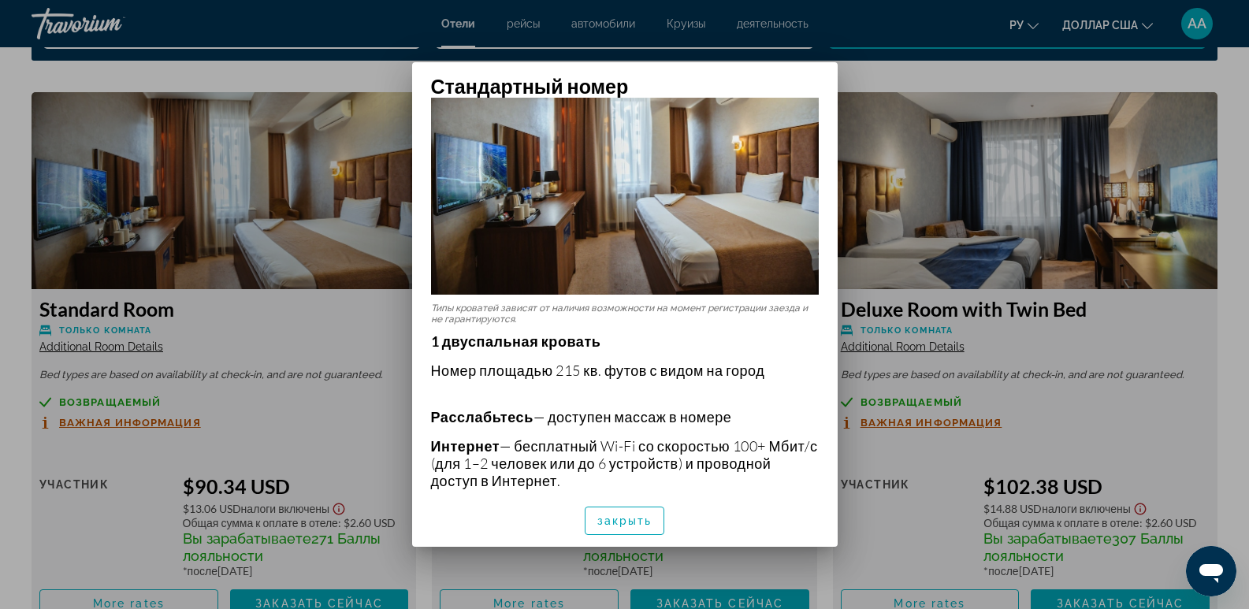
scroll to position [0, 0]
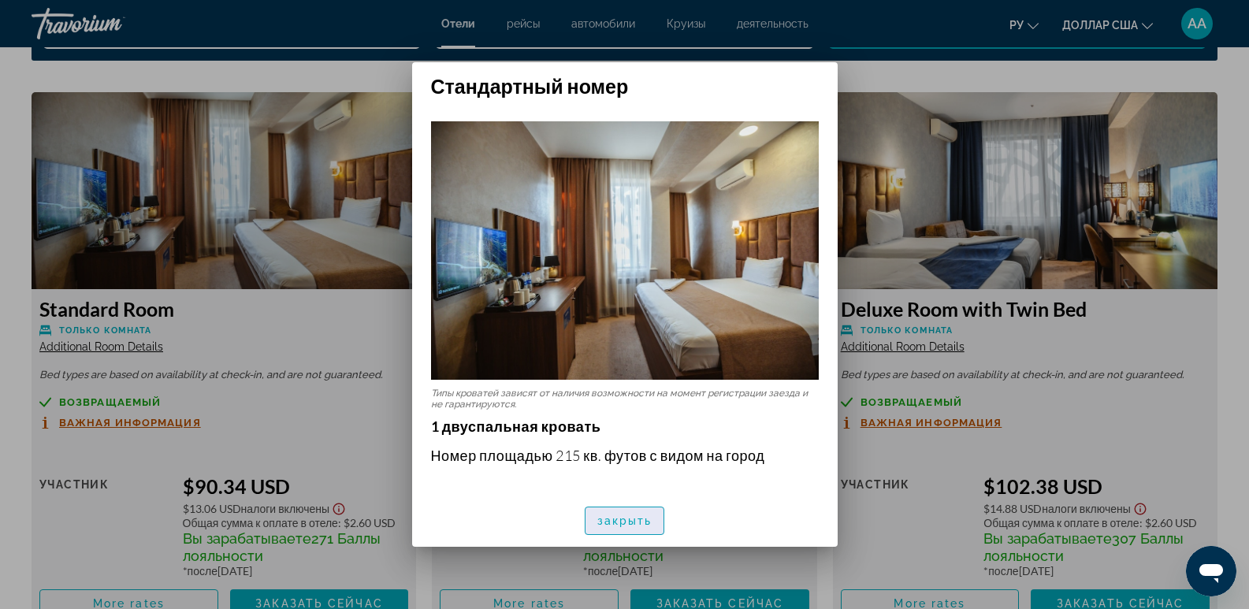
click at [631, 518] on font "закрыть" at bounding box center [624, 521] width 55 height 13
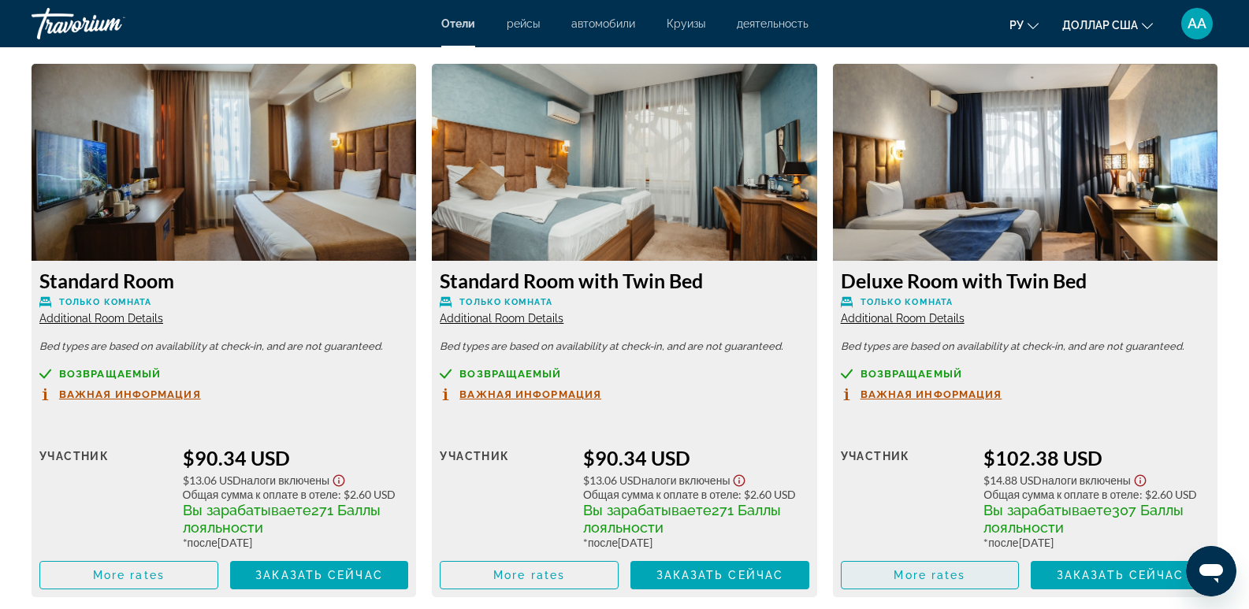
scroll to position [2679, 0]
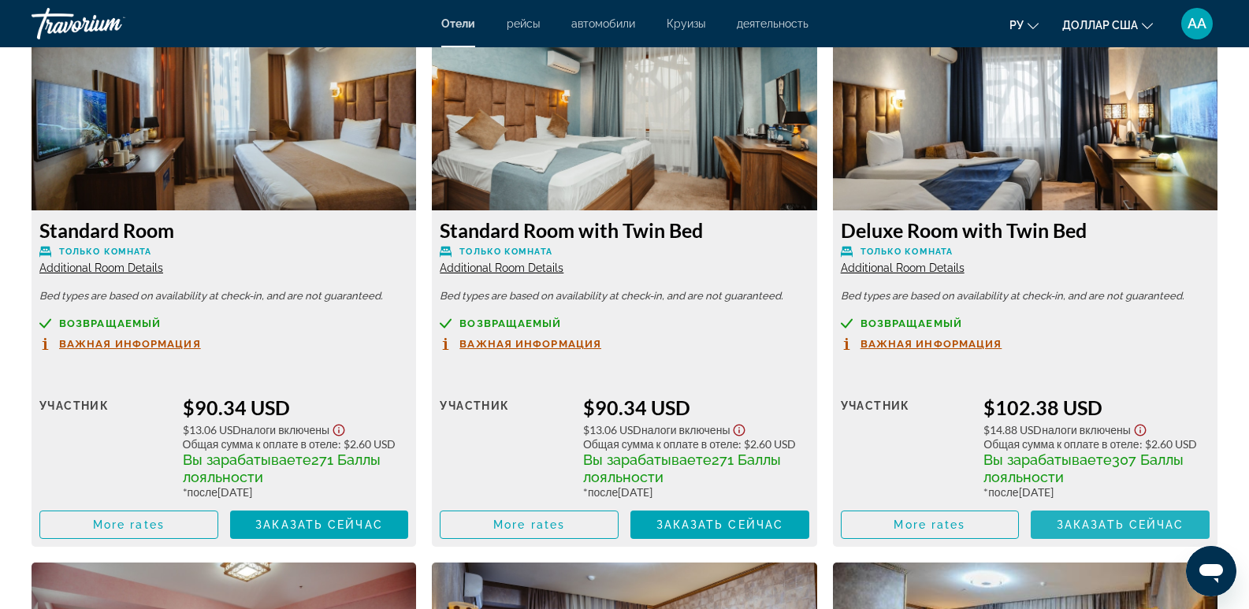
click at [1087, 520] on span "Заказать сейчас" at bounding box center [1121, 524] width 128 height 13
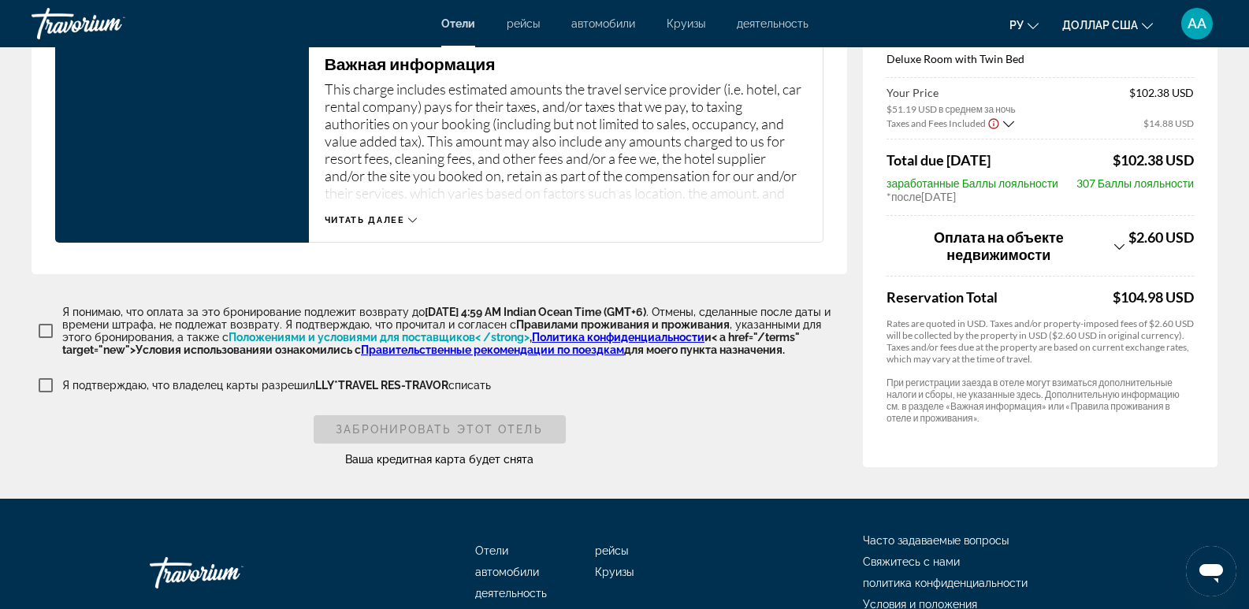
scroll to position [1974, 0]
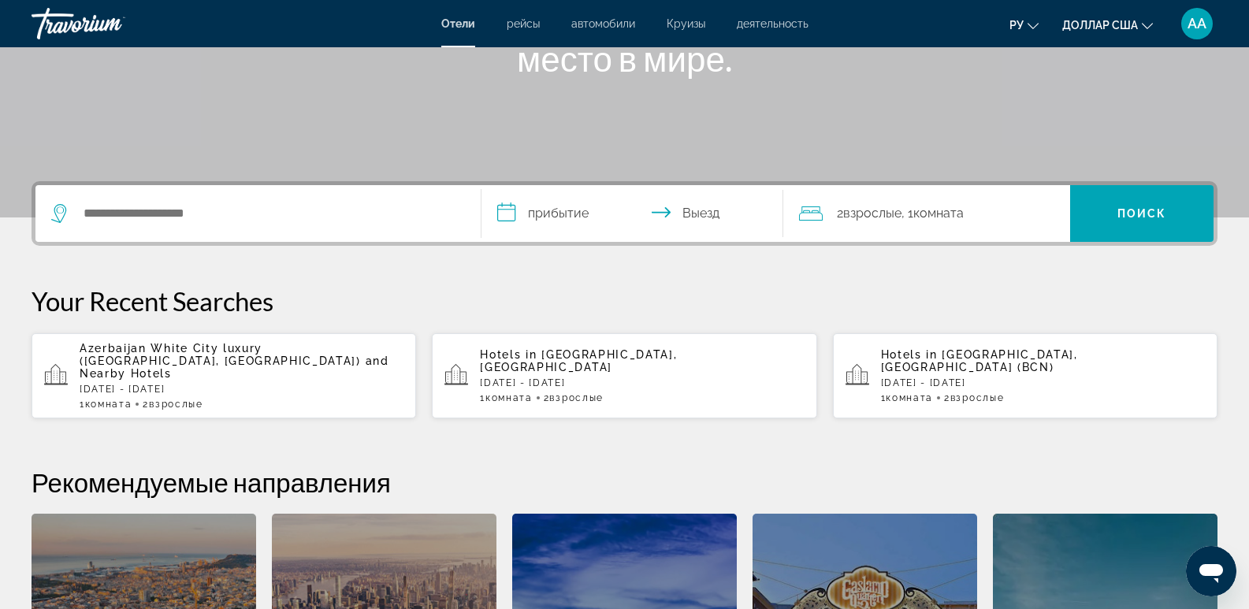
scroll to position [315, 0]
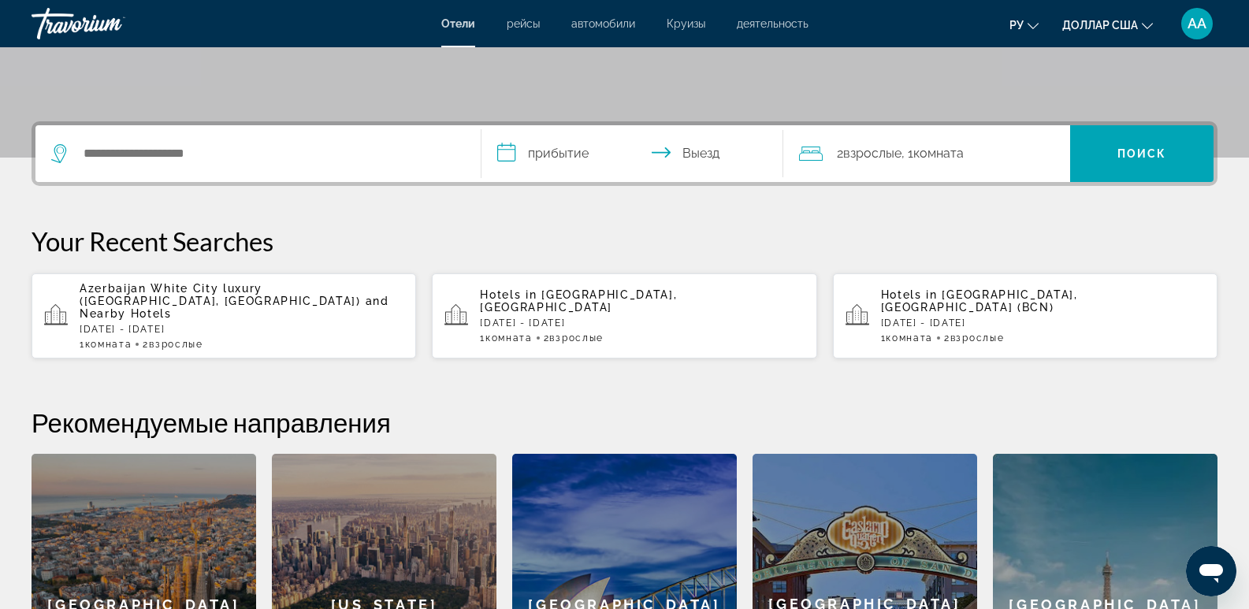
click at [271, 325] on div "Azerbaijan White City luxury ([GEOGRAPHIC_DATA], [GEOGRAPHIC_DATA]) and Nearby …" at bounding box center [242, 316] width 324 height 68
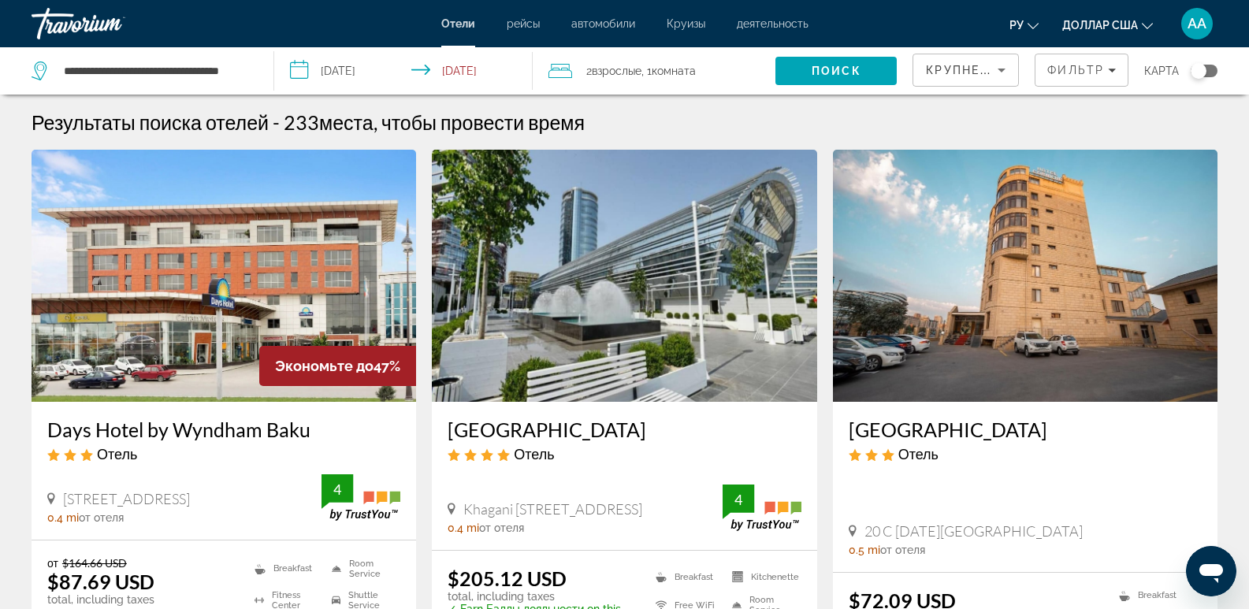
click at [548, 435] on h3 "[GEOGRAPHIC_DATA]" at bounding box center [624, 430] width 353 height 24
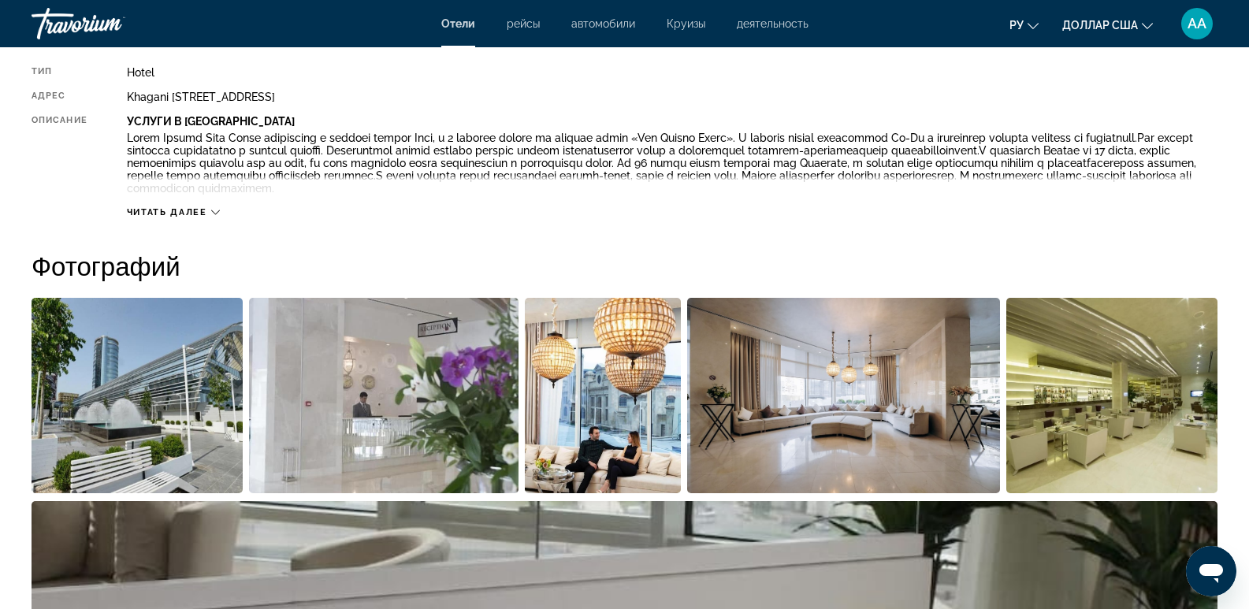
scroll to position [552, 0]
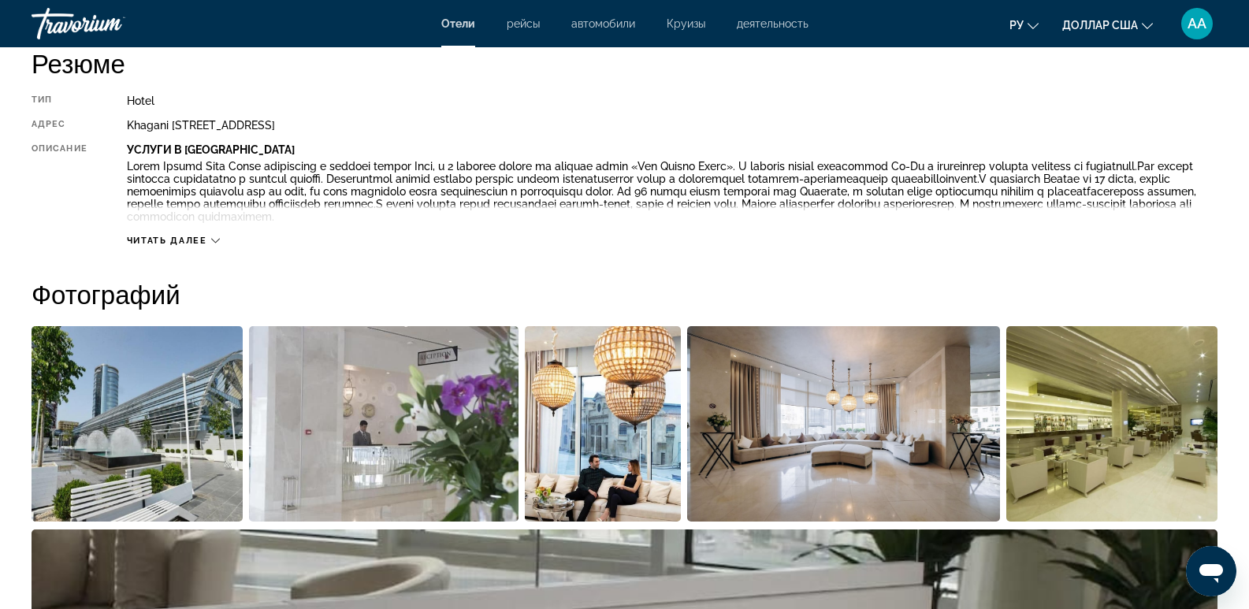
click at [174, 233] on div "Читать далее" at bounding box center [672, 224] width 1091 height 43
click at [171, 241] on span "Читать далее" at bounding box center [167, 241] width 80 height 10
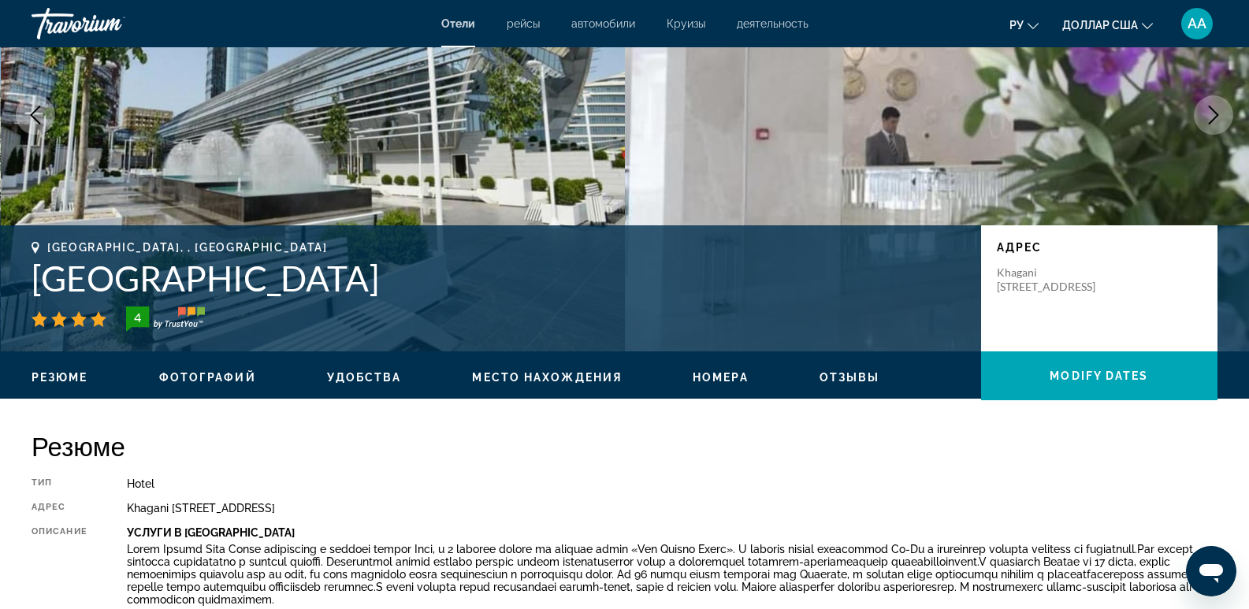
scroll to position [0, 0]
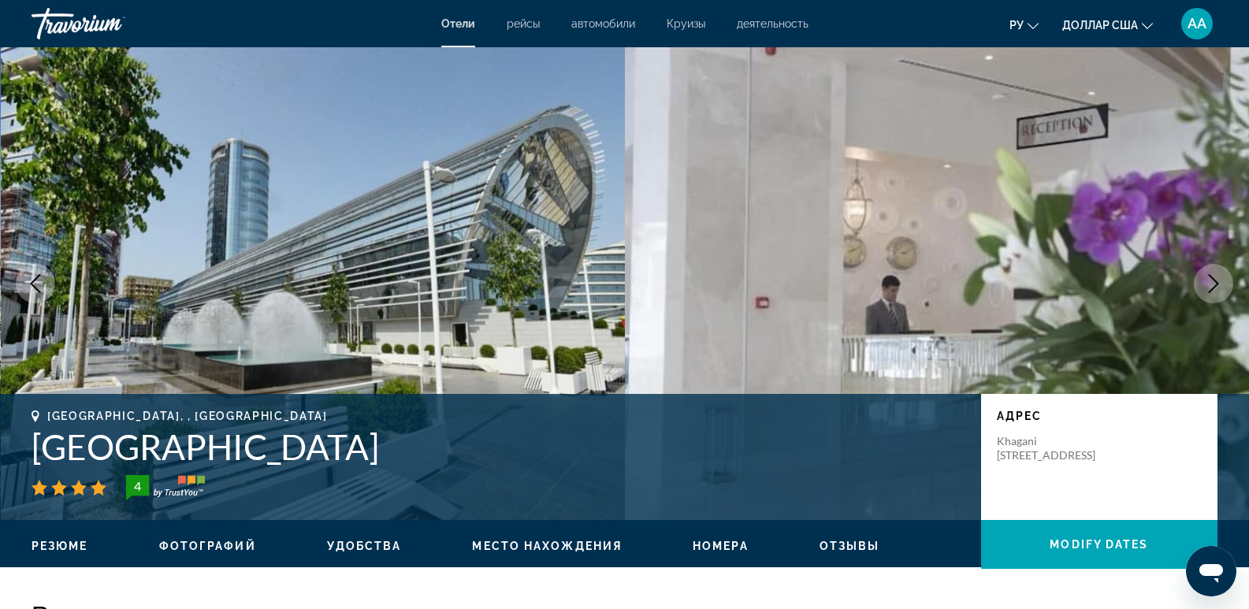
click at [588, 26] on font "автомобили" at bounding box center [603, 23] width 64 height 13
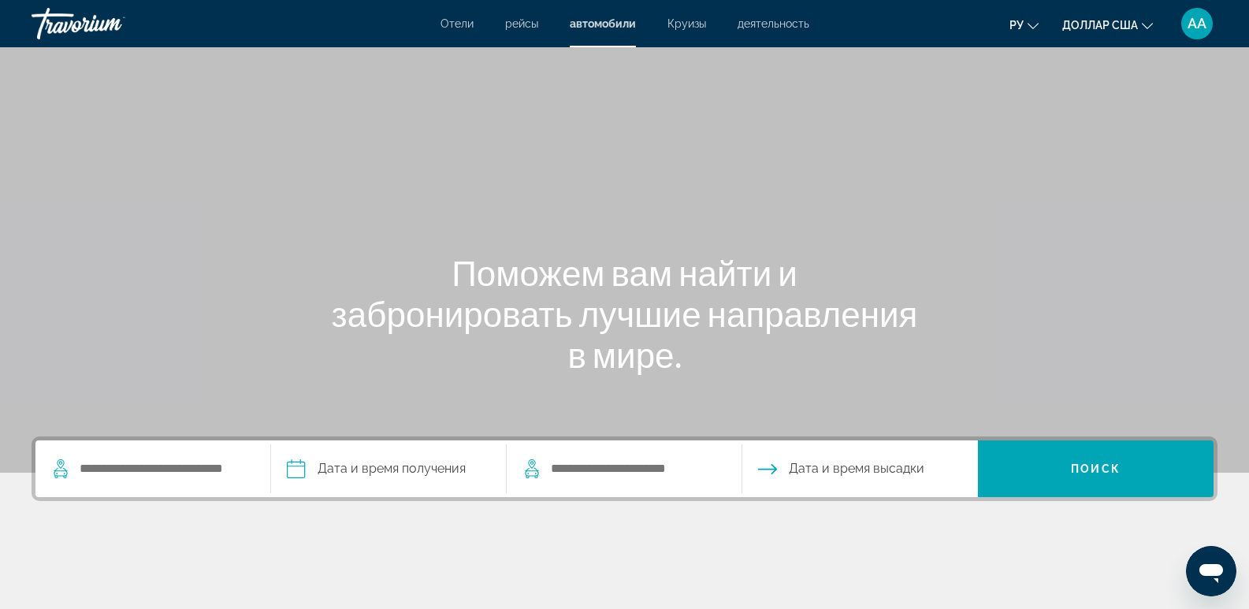
click at [686, 27] on font "Круизы" at bounding box center [686, 23] width 39 height 13
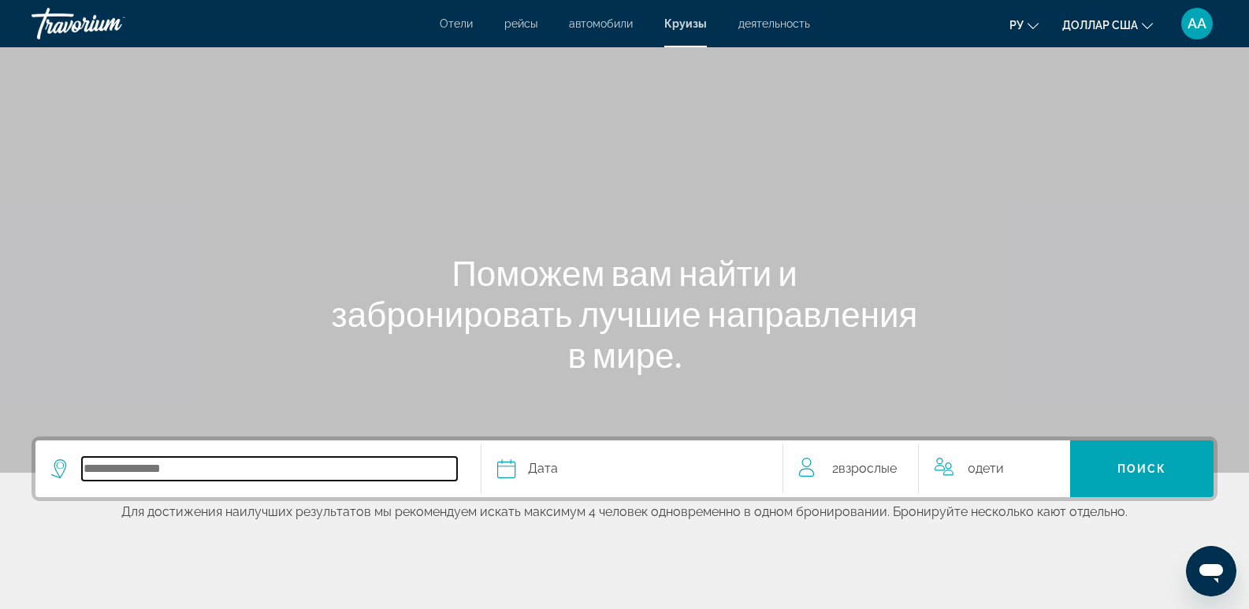
click at [255, 470] on input "Select cruise destination" at bounding box center [269, 469] width 375 height 24
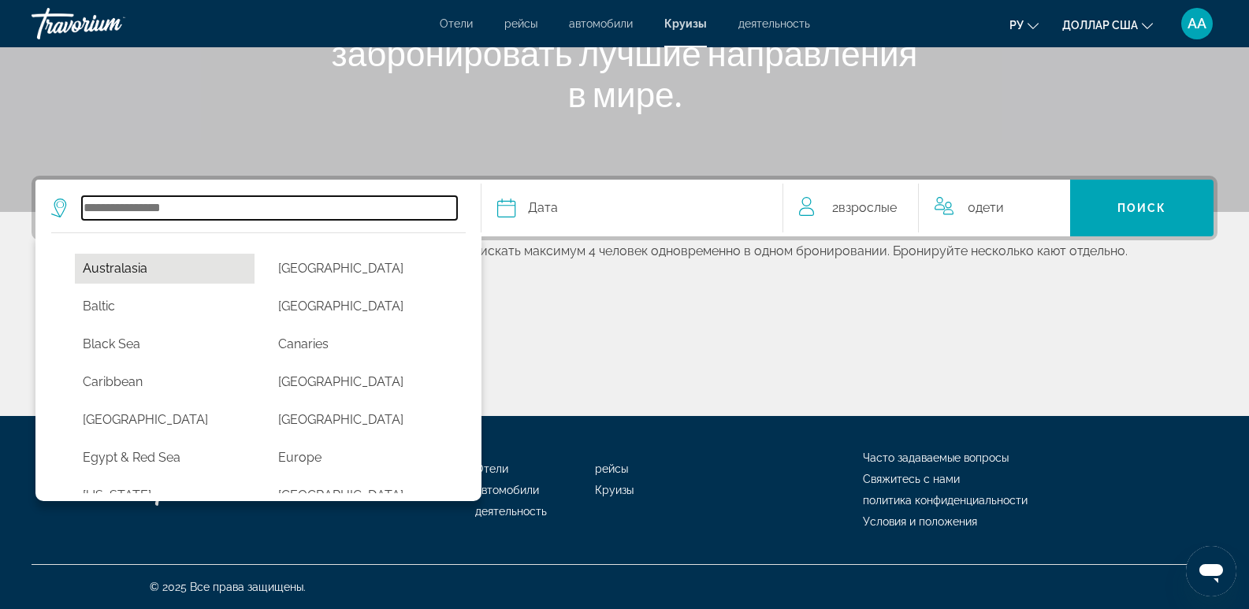
scroll to position [158, 0]
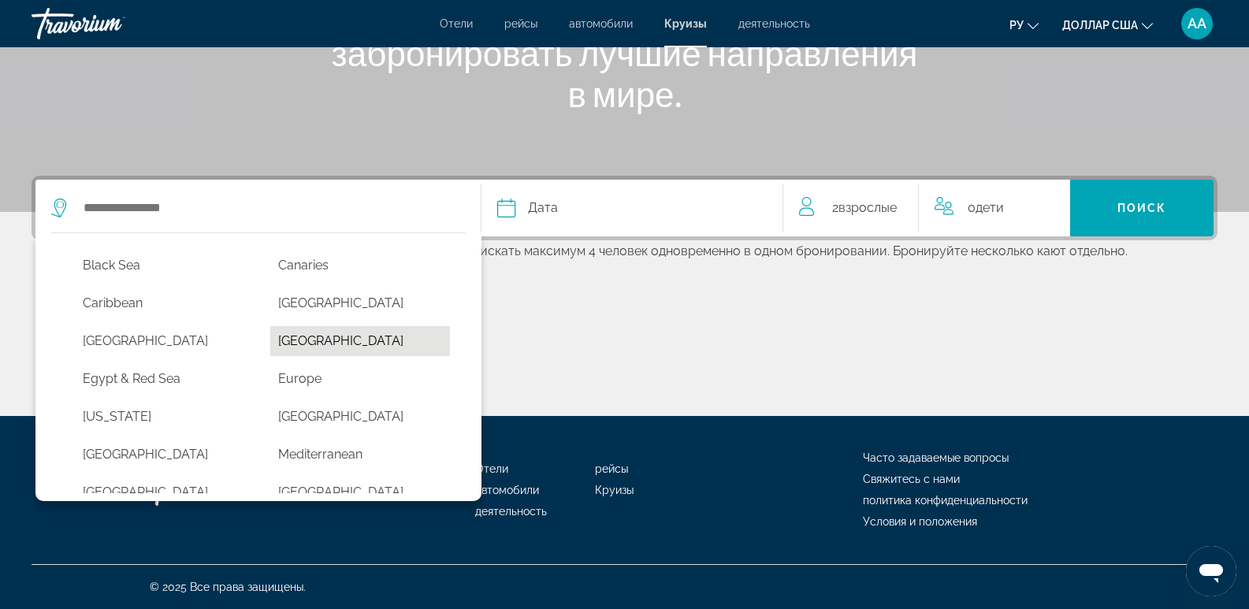
click at [376, 340] on button "Dubai & Emirates" at bounding box center [360, 341] width 180 height 30
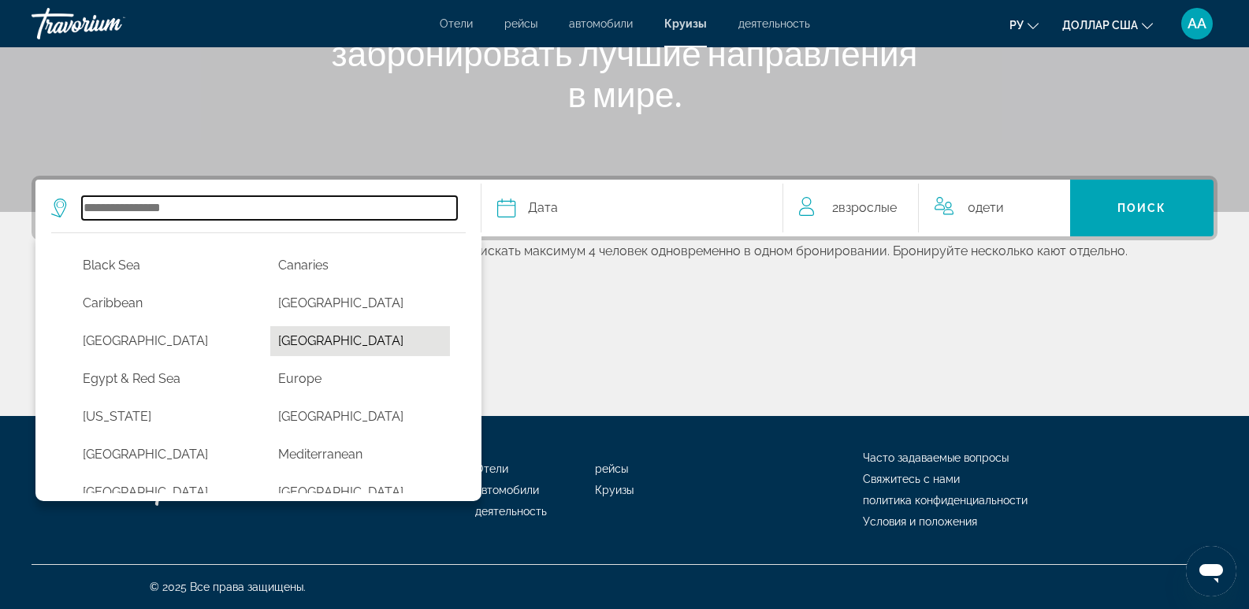
type input "**********"
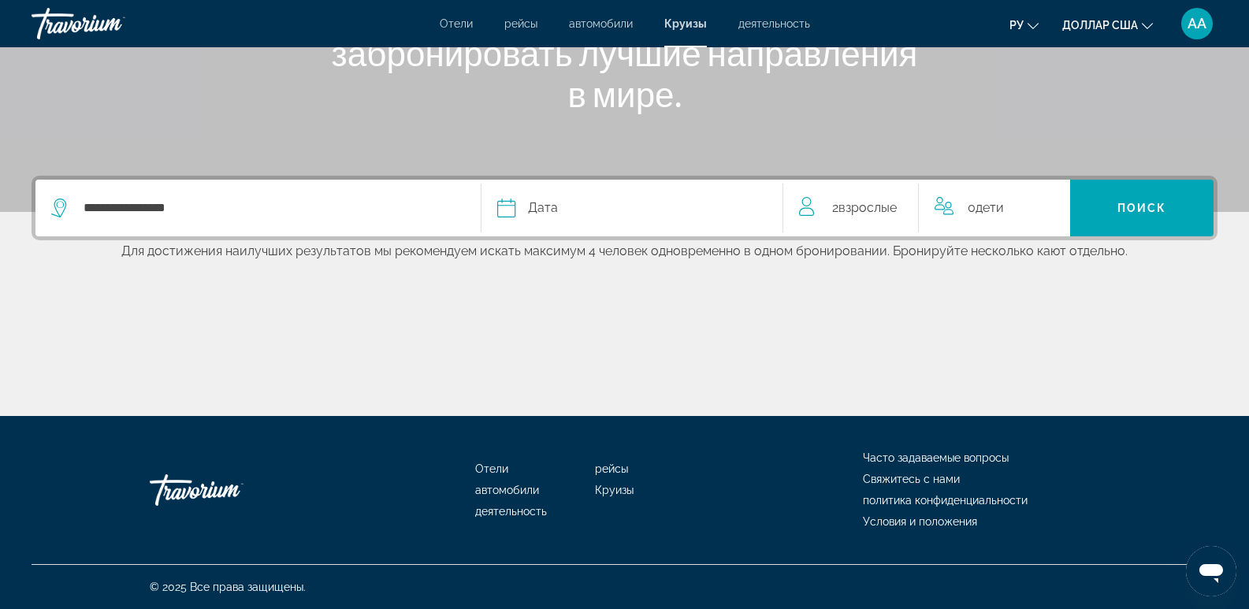
click at [511, 213] on icon "Select cruise date" at bounding box center [506, 208] width 19 height 19
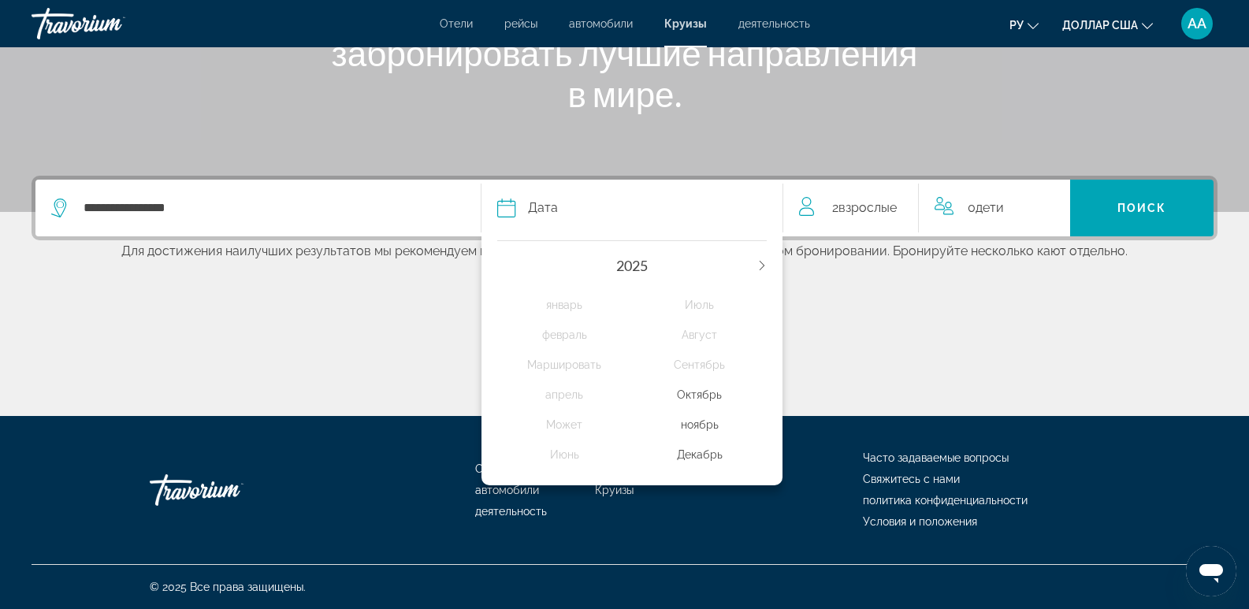
click at [700, 424] on div "ноябрь" at bounding box center [699, 425] width 135 height 28
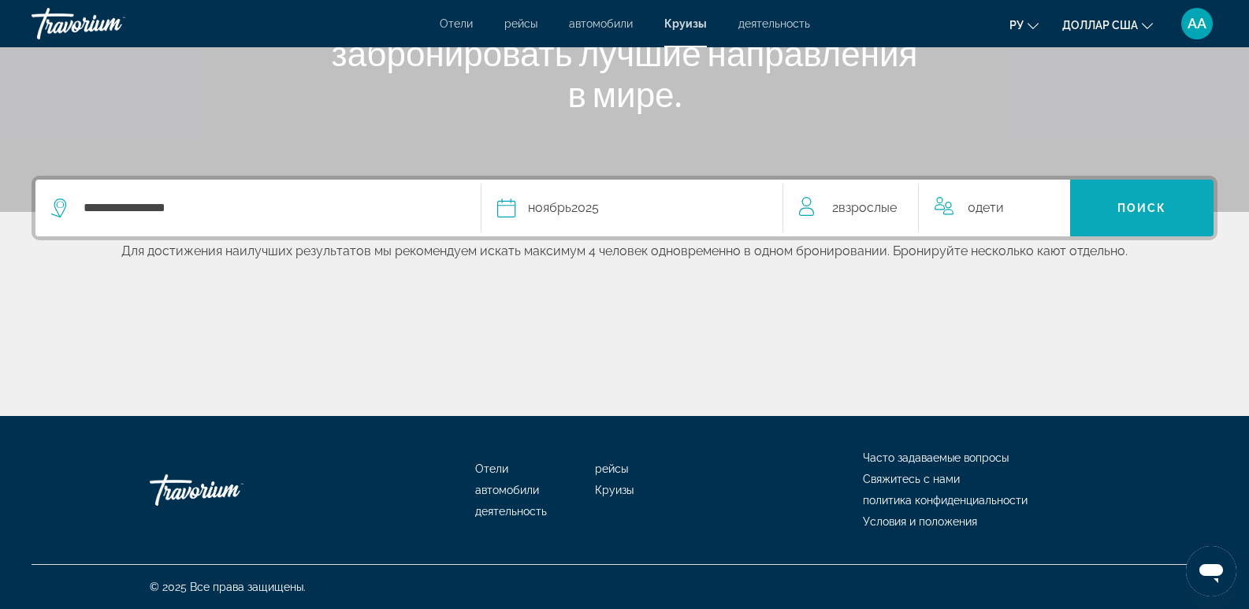
click at [1102, 214] on span "Search" at bounding box center [1141, 208] width 143 height 38
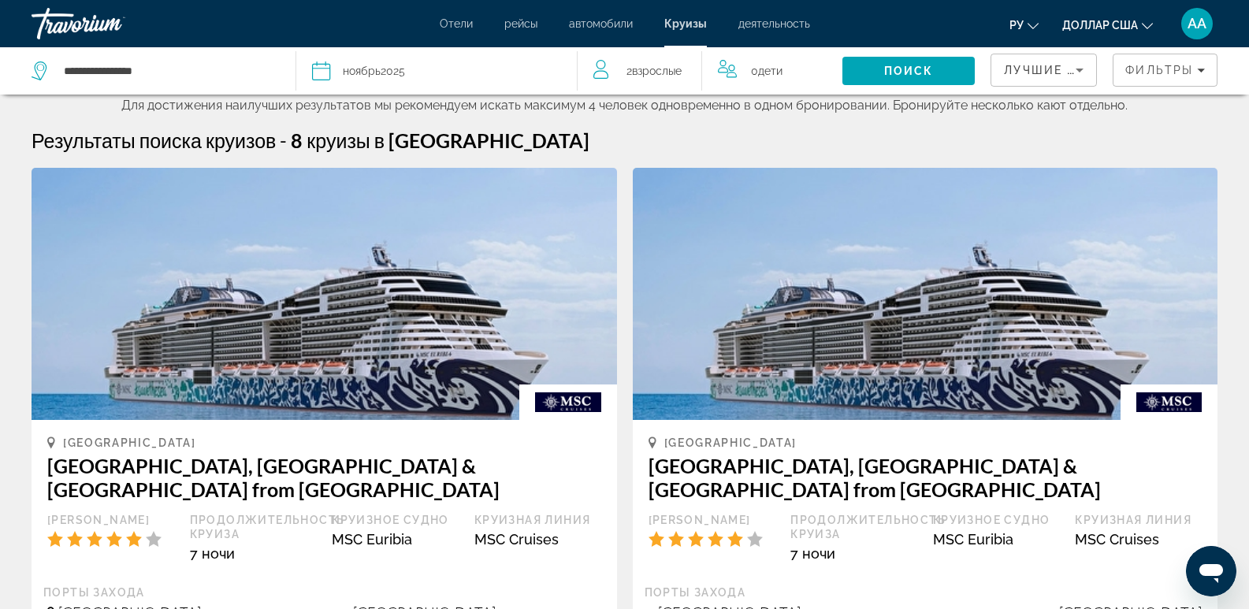
click at [1047, 69] on span "Лучшие предложения" at bounding box center [1088, 70] width 168 height 13
